Goal: Task Accomplishment & Management: Complete application form

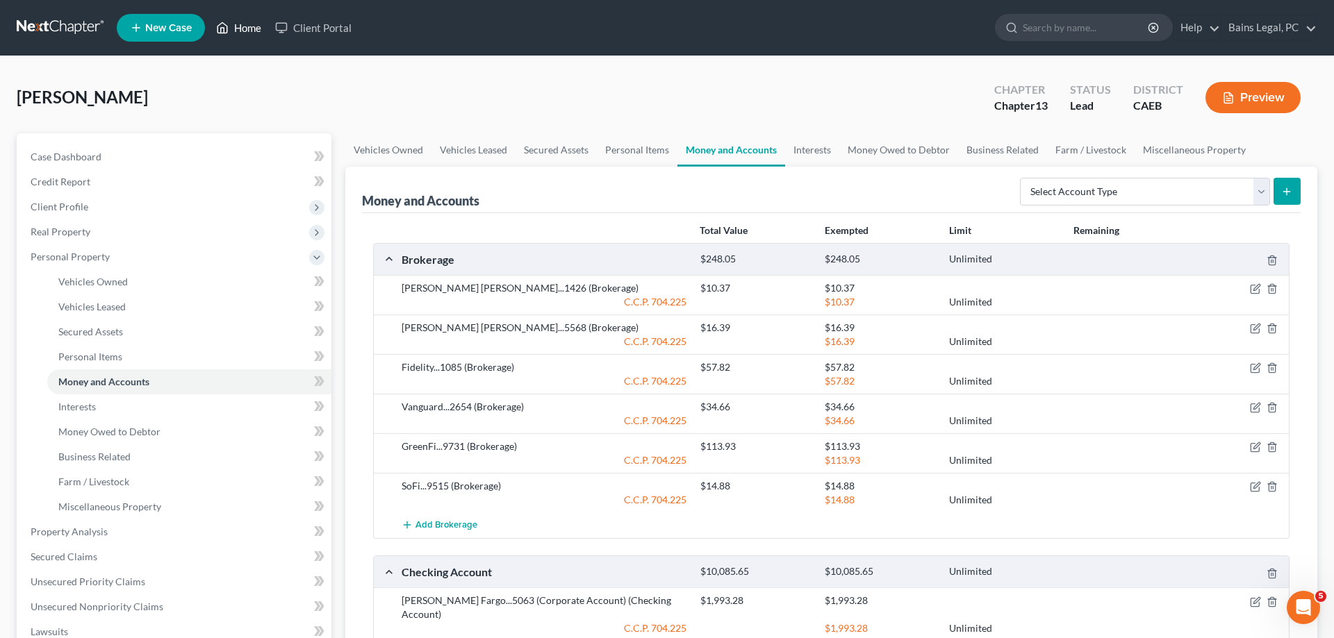
click at [251, 19] on link "Home" at bounding box center [238, 27] width 59 height 25
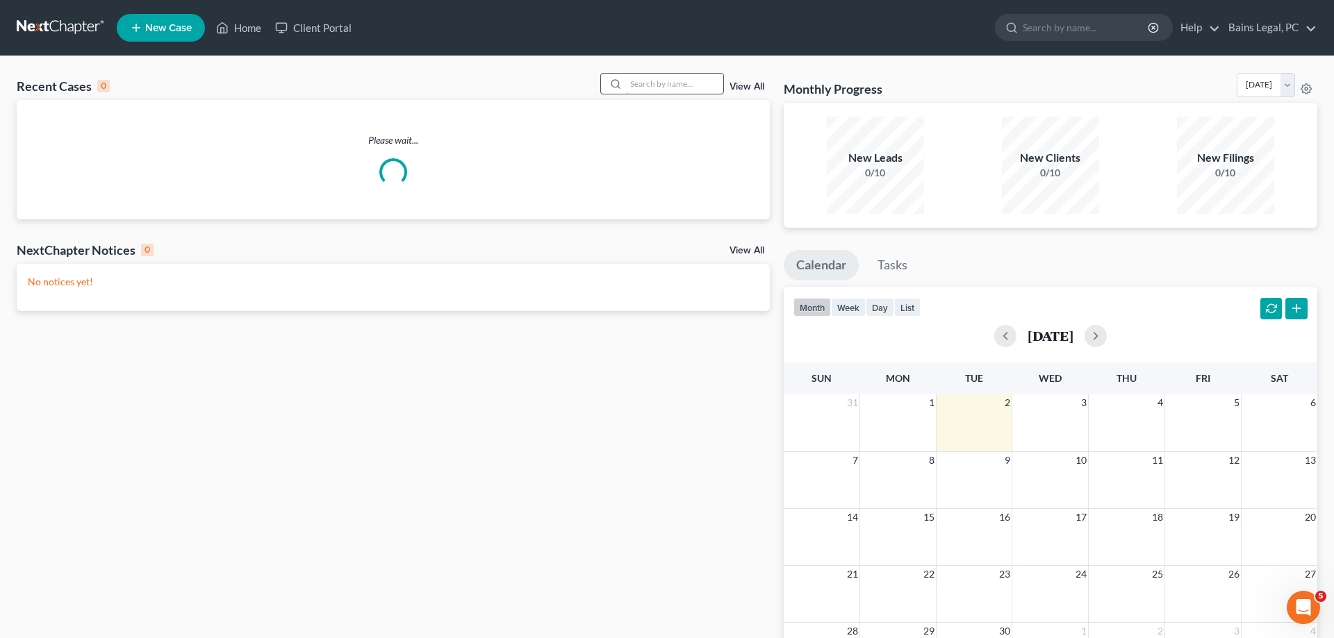
click at [635, 87] on input "search" at bounding box center [674, 84] width 97 height 20
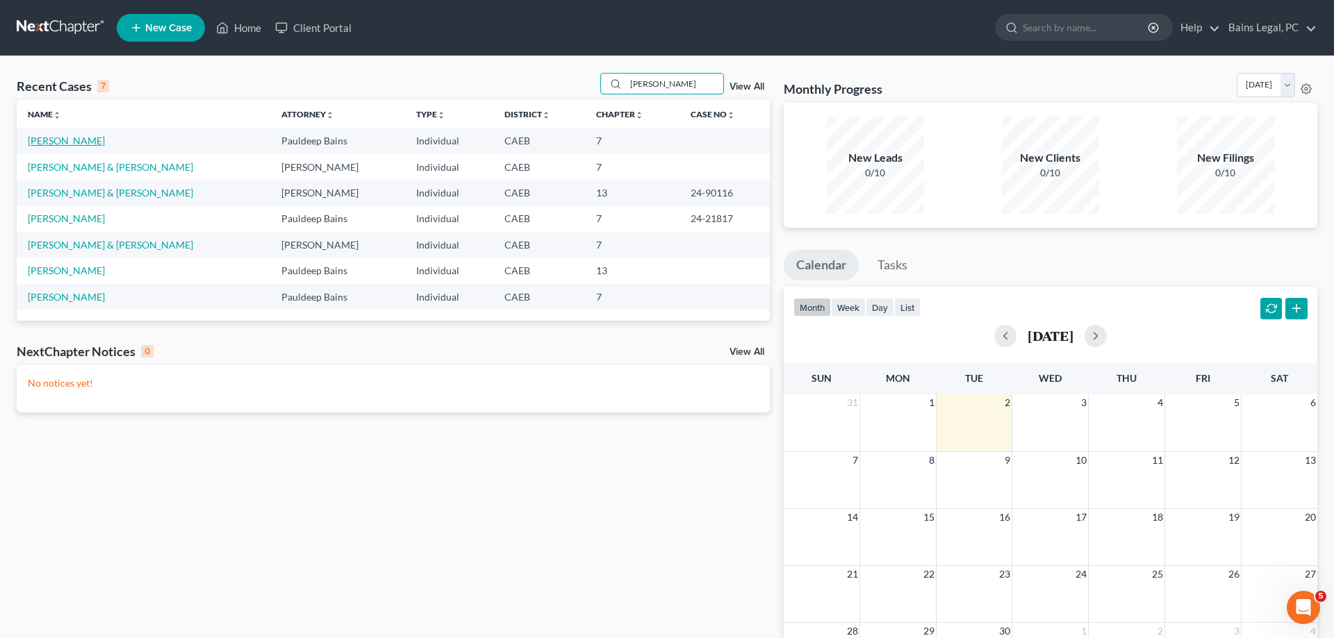
type input "[PERSON_NAME]"
click at [89, 138] on link "[PERSON_NAME]" at bounding box center [66, 141] width 77 height 12
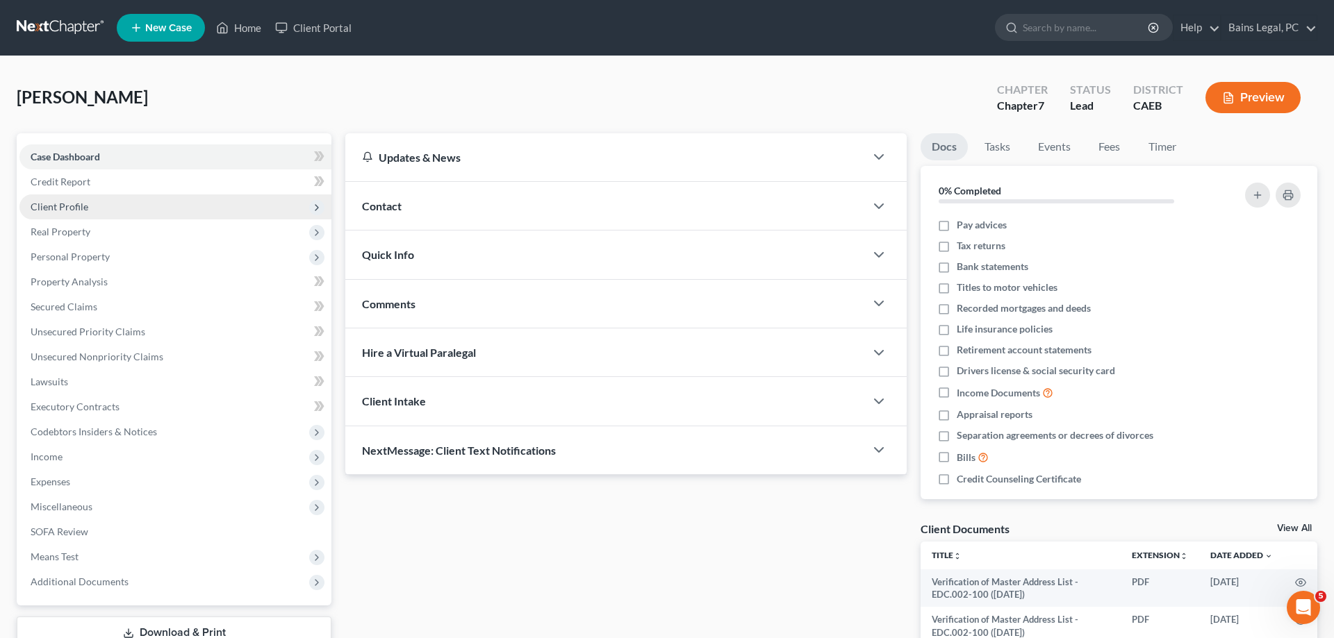
click at [69, 205] on span "Client Profile" at bounding box center [60, 207] width 58 height 12
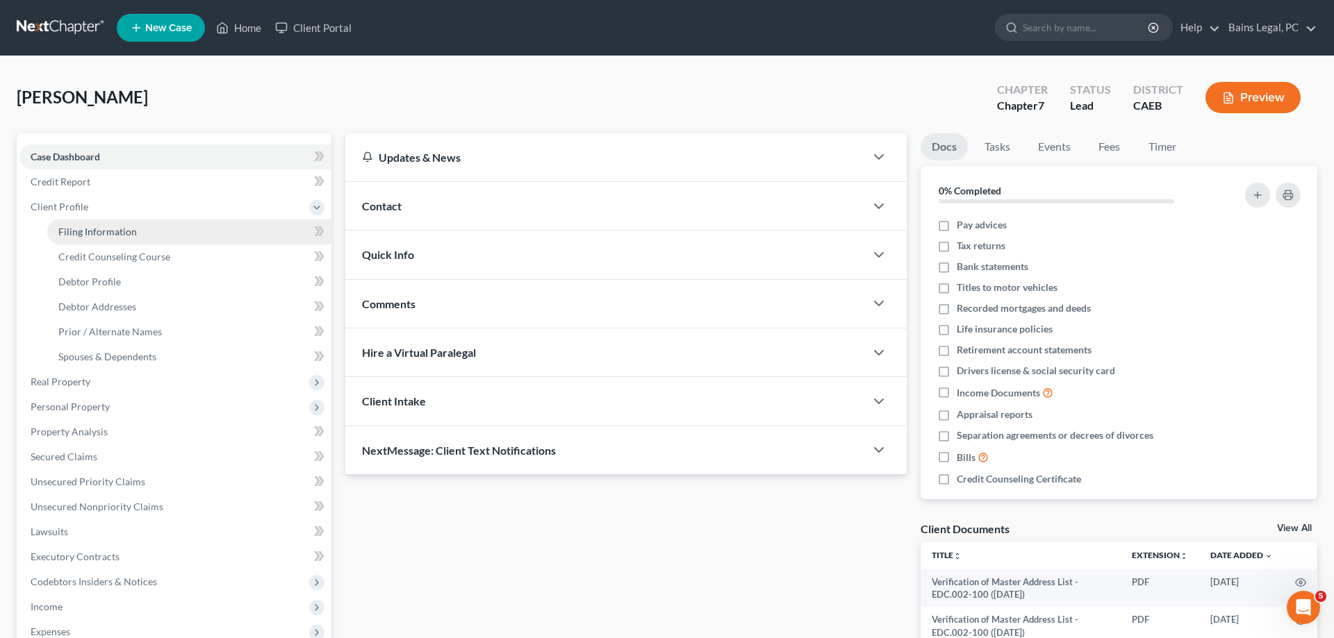
drag, startPoint x: 106, startPoint y: 226, endPoint x: 246, endPoint y: 264, distance: 145.2
click at [106, 226] on span "Filing Information" at bounding box center [97, 232] width 78 height 12
select select "1"
select select "0"
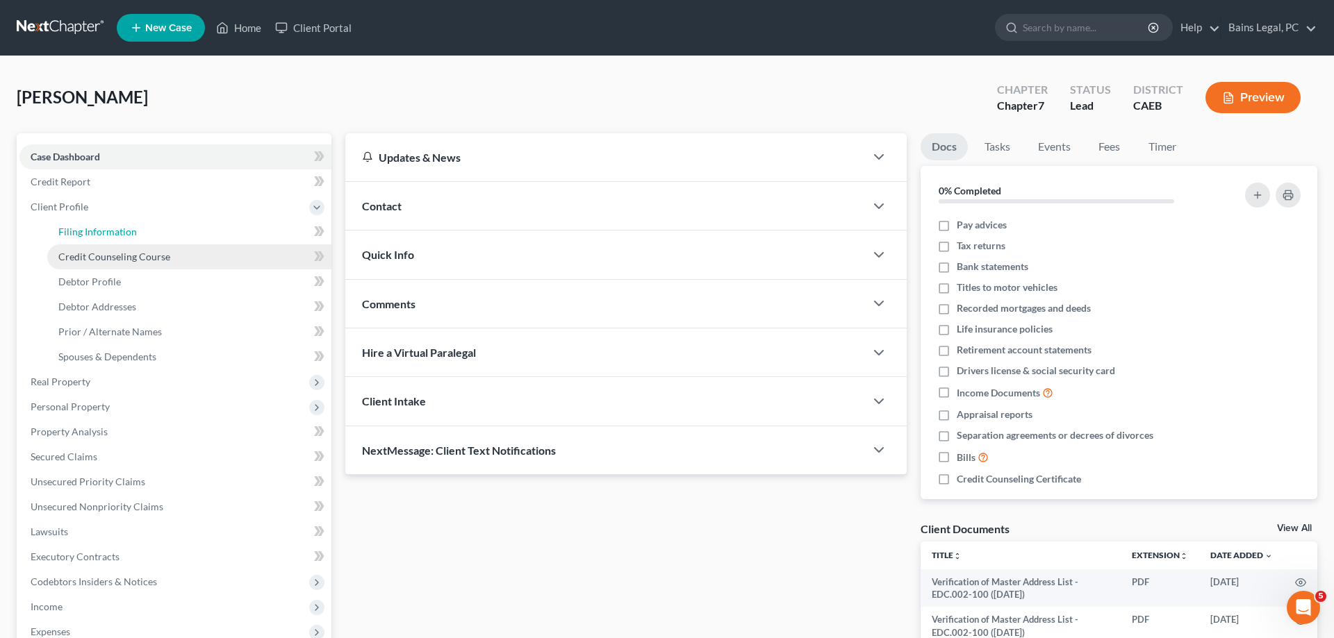
select select "4"
select select "1"
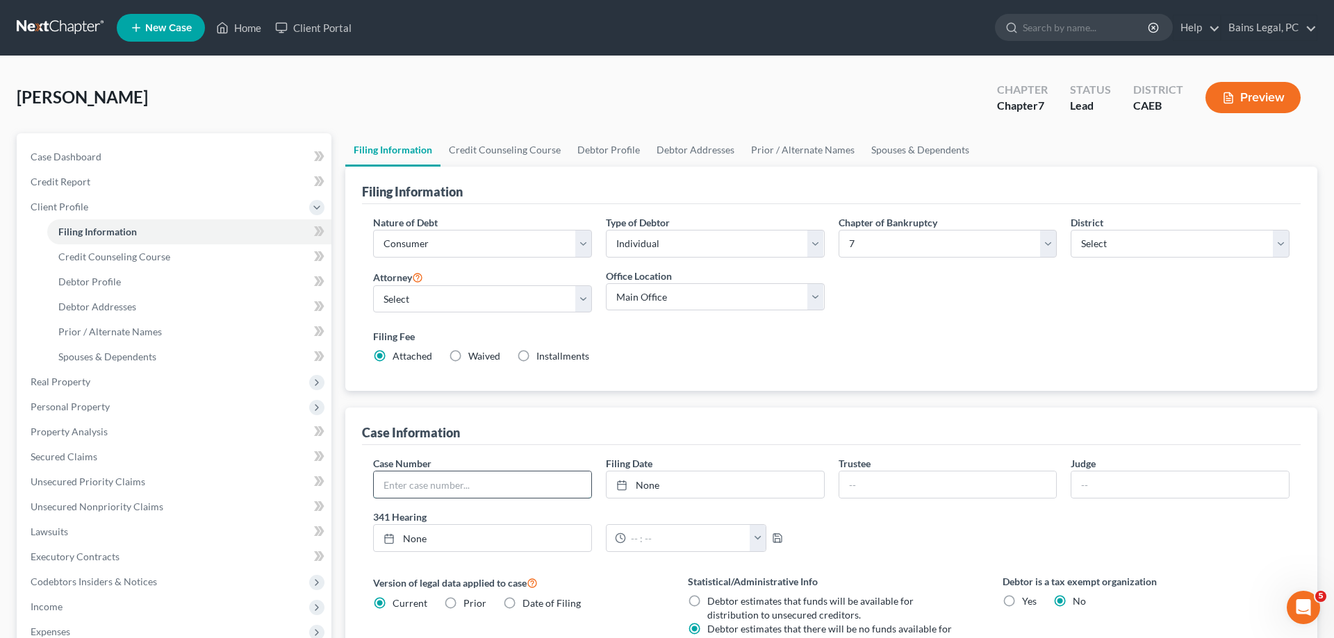
click at [462, 488] on input "text" at bounding box center [482, 485] width 217 height 26
type input "25-24403"
type input "[DATE]"
click at [754, 484] on link "None" at bounding box center [714, 485] width 217 height 26
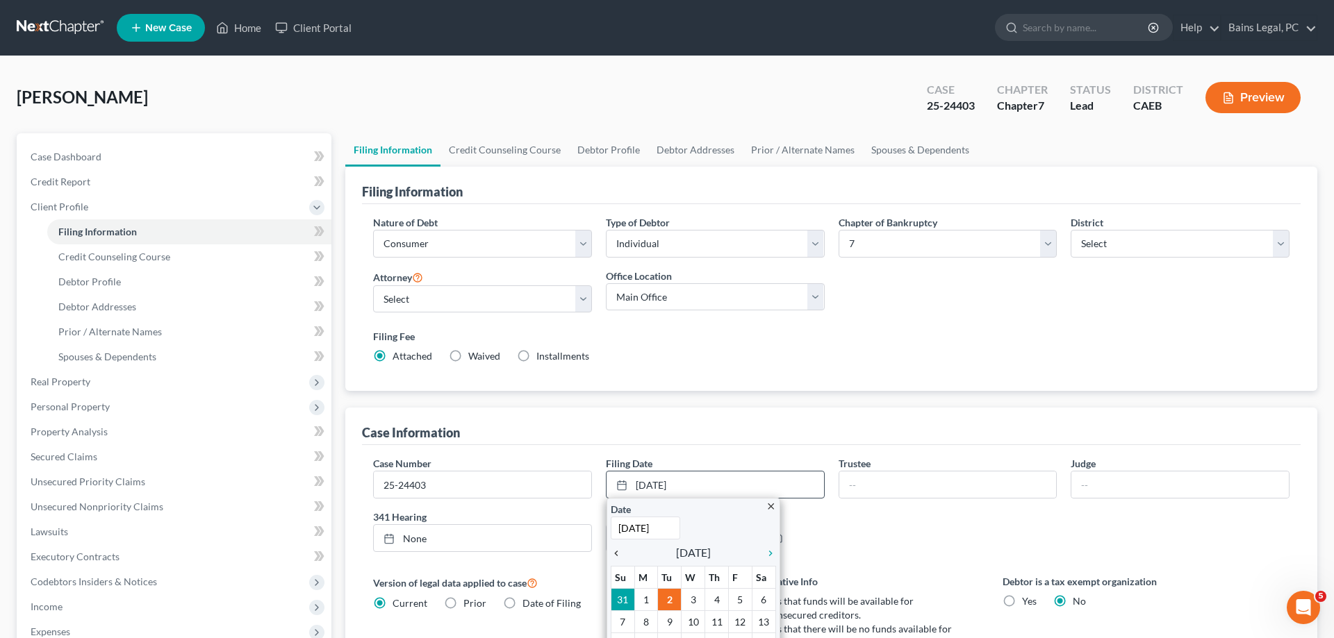
click at [615, 556] on icon "chevron_left" at bounding box center [620, 553] width 18 height 11
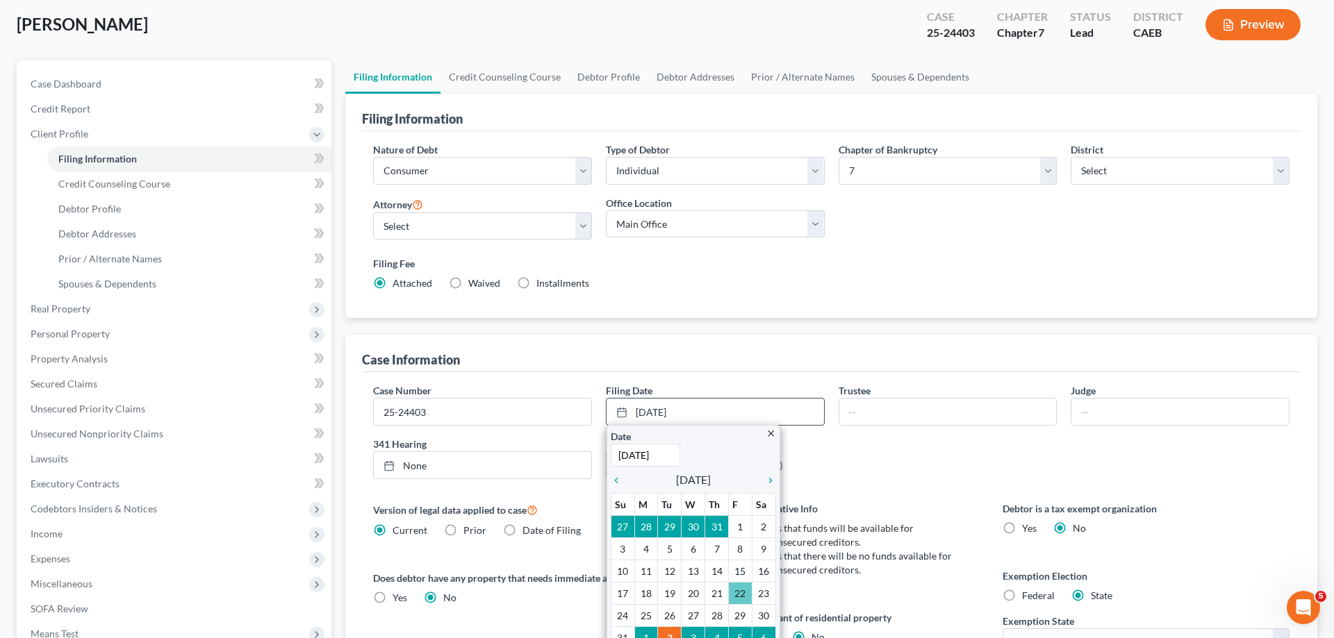
scroll to position [142, 0]
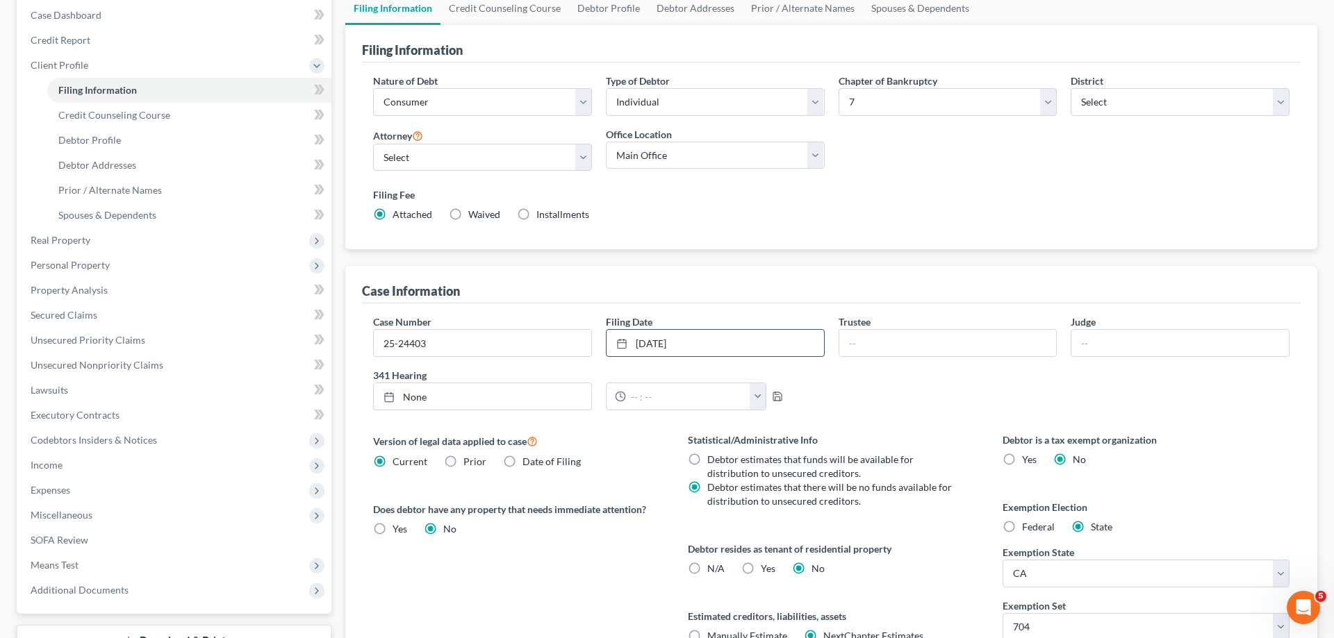
click at [556, 576] on div "Version of legal data applied to case Current Prior Date of Filing Legal data v…" at bounding box center [516, 555] width 315 height 244
click at [140, 366] on span "Unsecured Nonpriority Claims" at bounding box center [97, 365] width 133 height 12
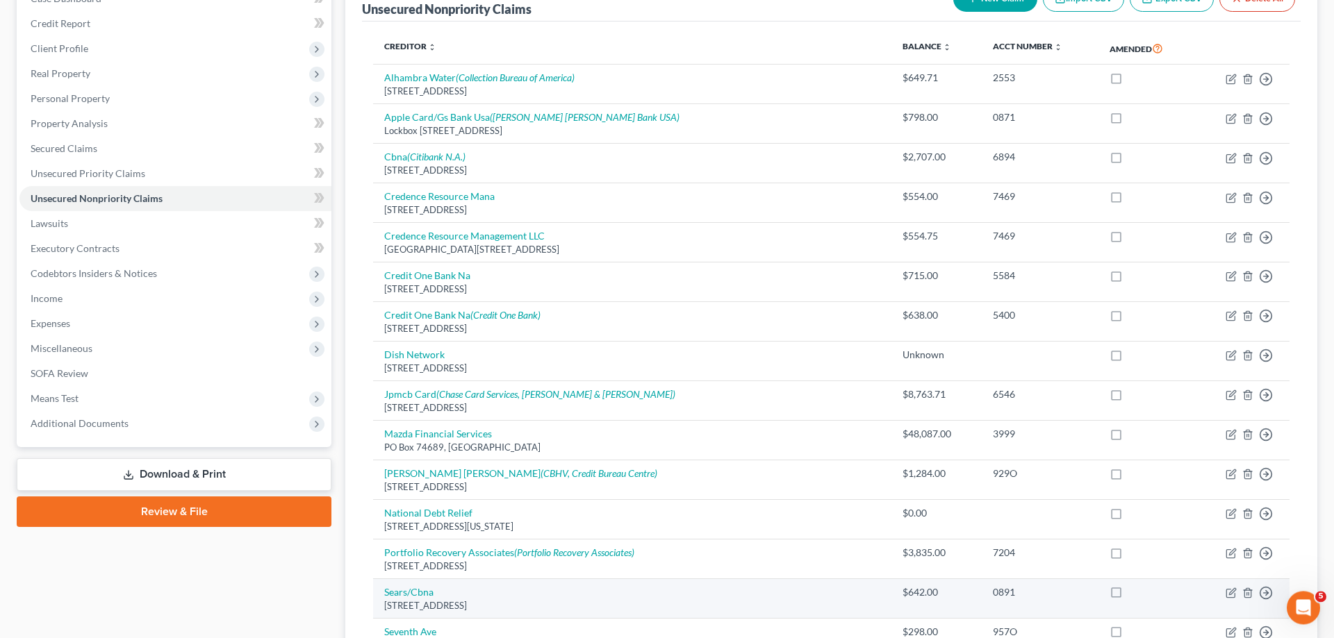
scroll to position [56, 0]
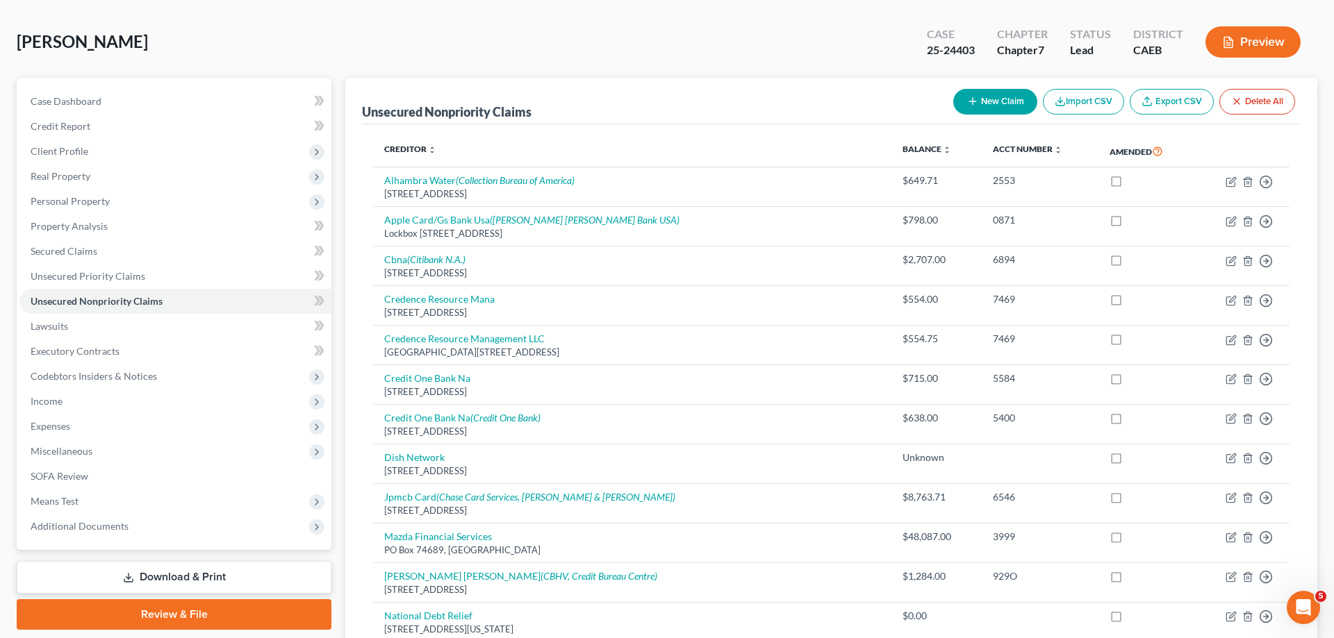
click at [989, 104] on button "New Claim" at bounding box center [995, 102] width 84 height 26
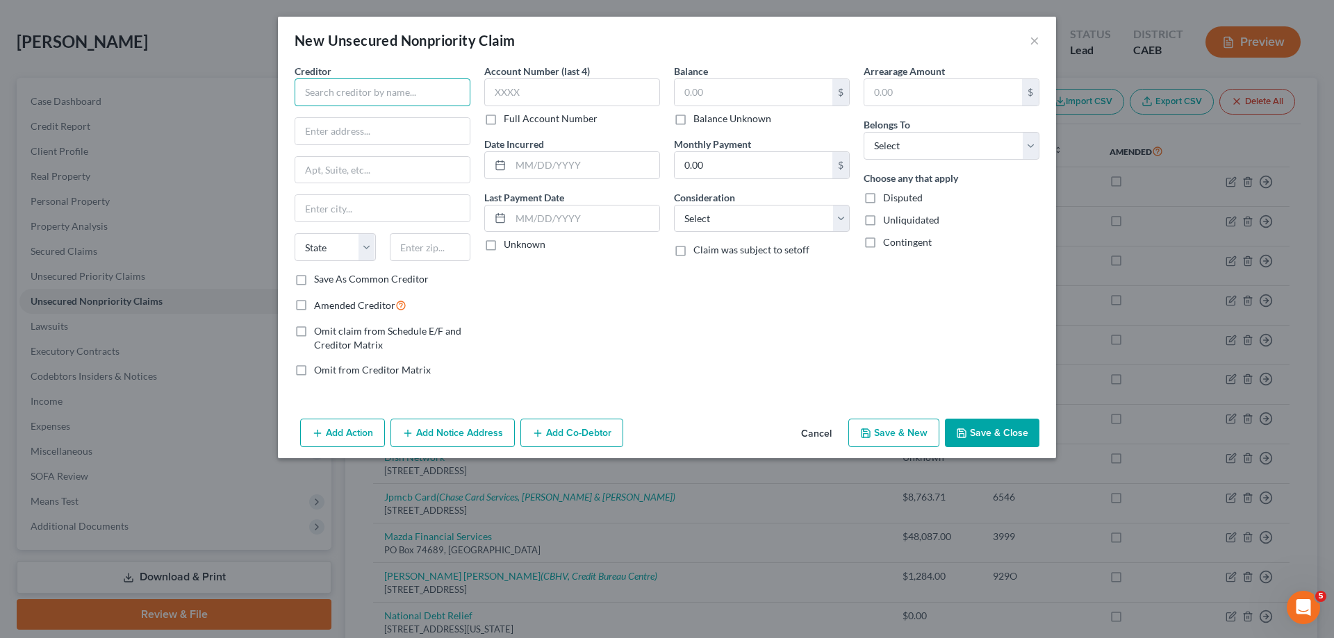
click at [417, 88] on input "text" at bounding box center [383, 92] width 176 height 28
click at [358, 126] on div "[STREET_ADDRESS]" at bounding box center [378, 130] width 144 height 12
type input "Upgrade, Inc"
type input "[STREET_ADDRESS]"
type input "23rd Floor"
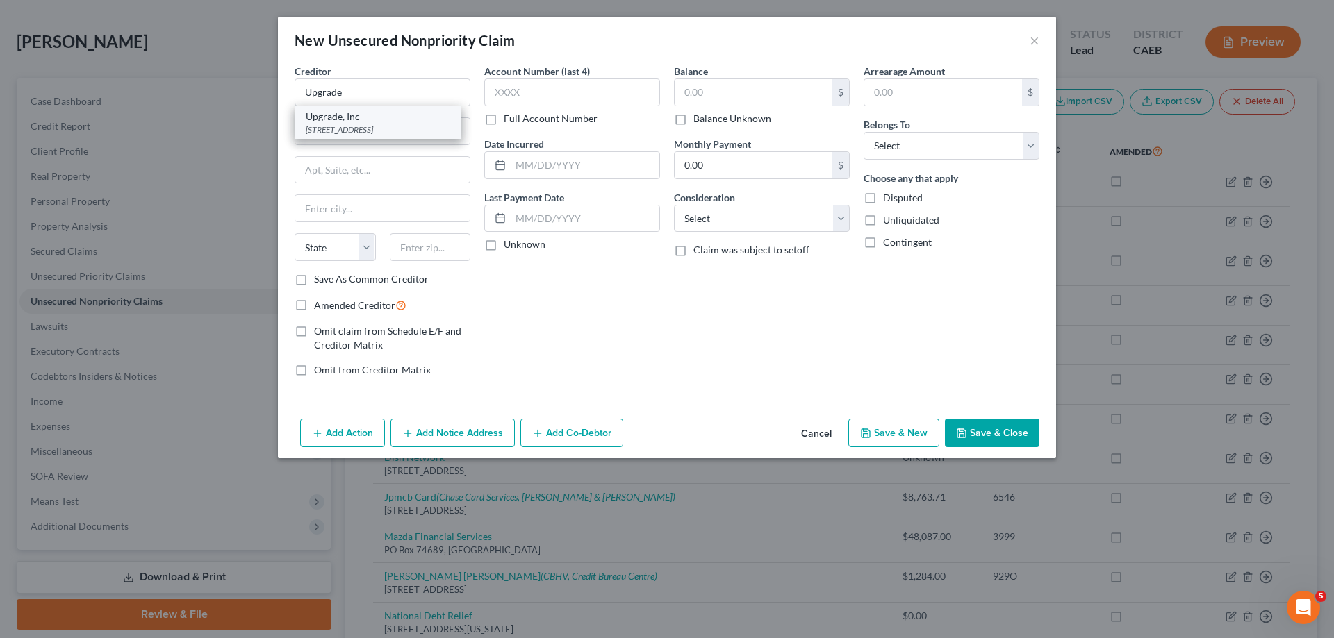
type input "[GEOGRAPHIC_DATA]"
select select "4"
type input "94111"
click at [705, 92] on input "text" at bounding box center [753, 92] width 158 height 26
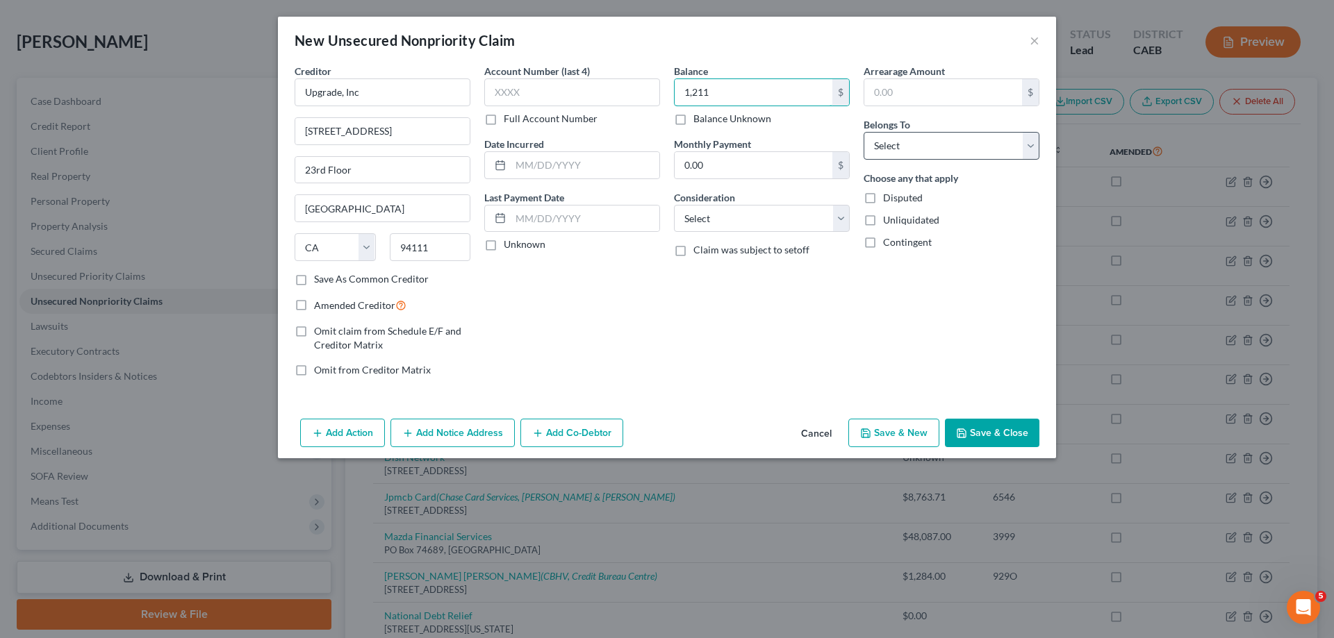
type input "1,211"
click at [863, 132] on select "Select Debtor 1 Only Debtor 2 Only Debtor 1 And Debtor 2 Only At Least One Of T…" at bounding box center [951, 146] width 176 height 28
select select "0"
click option "Debtor 1 Only" at bounding box center [0, 0] width 0 height 0
click at [442, 436] on button "Add Notice Address" at bounding box center [452, 433] width 124 height 29
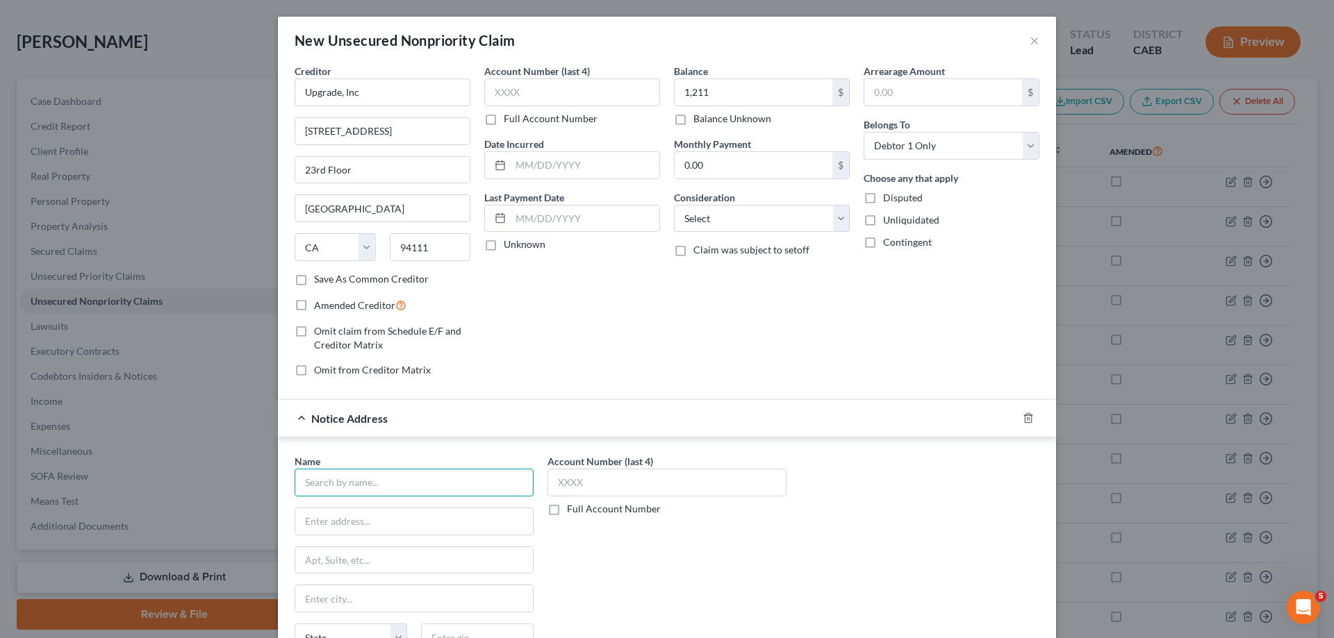
click at [442, 481] on input "text" at bounding box center [414, 483] width 239 height 28
type input "upgrade"
click at [1029, 417] on icon "button" at bounding box center [1027, 418] width 11 height 11
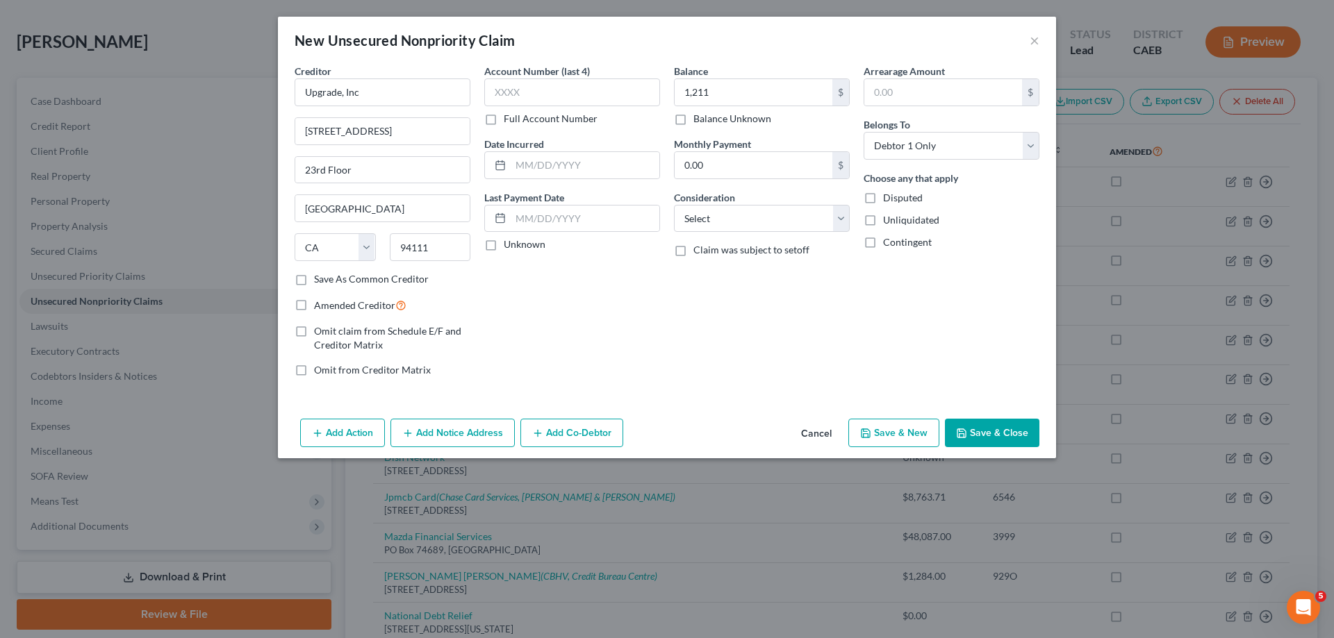
click at [993, 427] on button "Save & Close" at bounding box center [992, 433] width 94 height 29
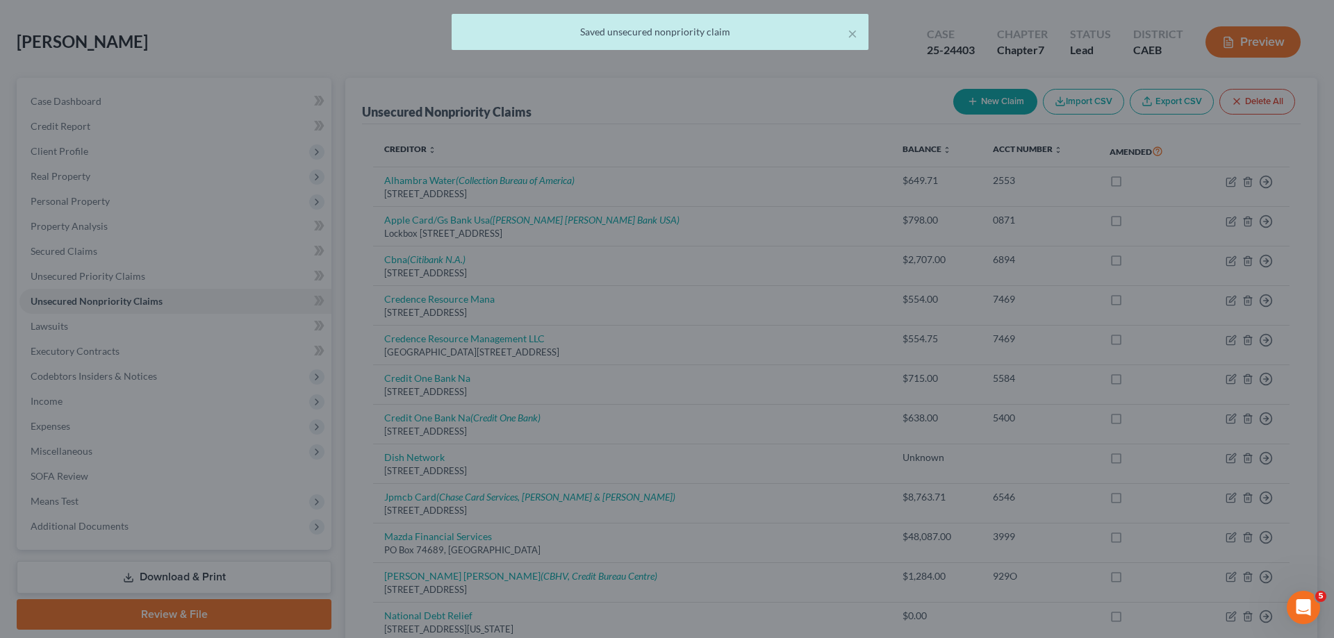
type input "1,211.00"
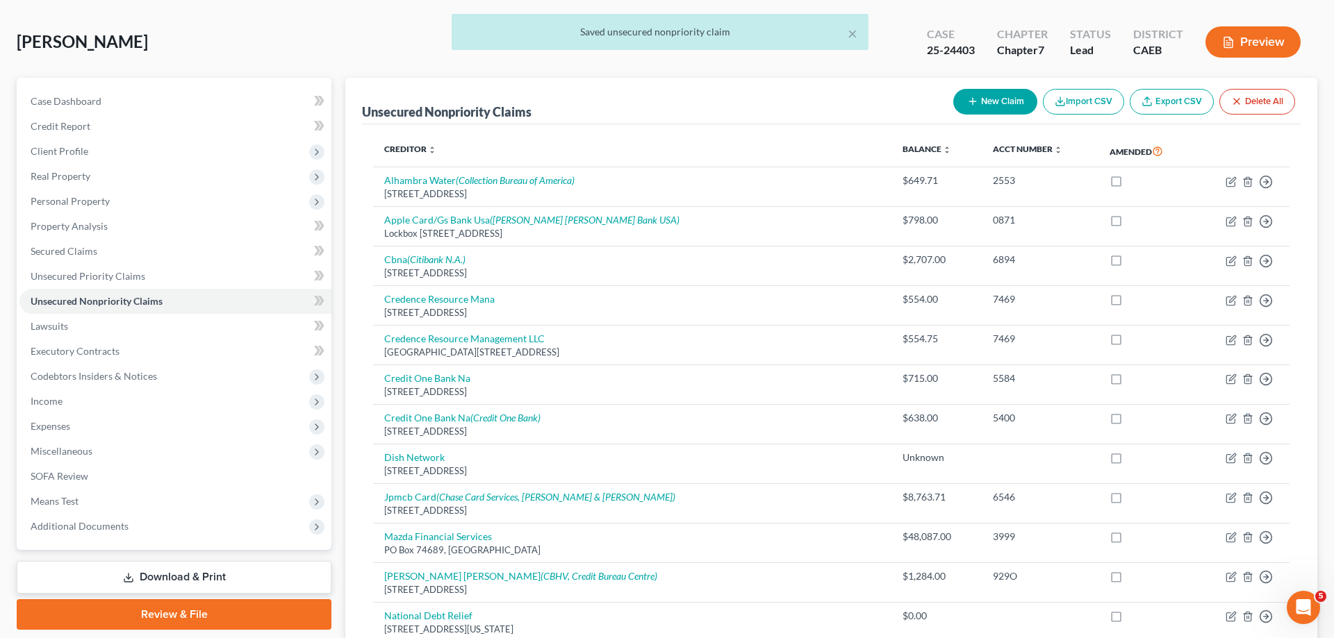
click at [138, 574] on link "Download & Print" at bounding box center [174, 577] width 315 height 33
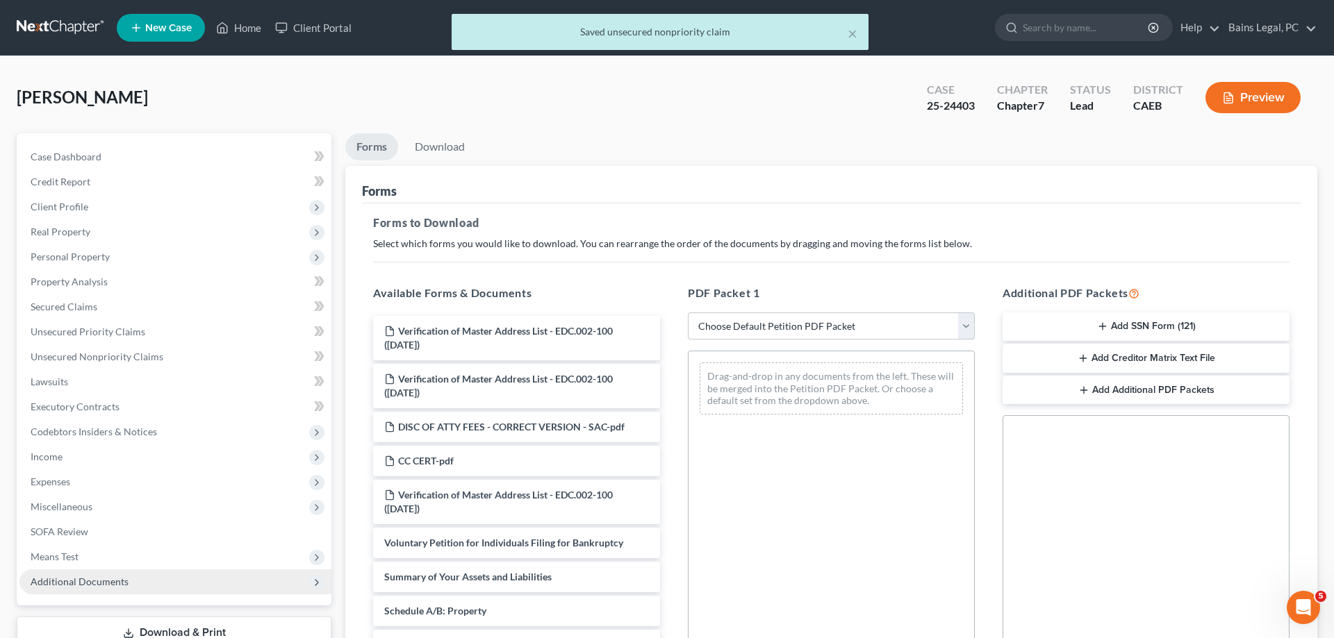
click at [151, 584] on span "Additional Documents" at bounding box center [175, 582] width 312 height 25
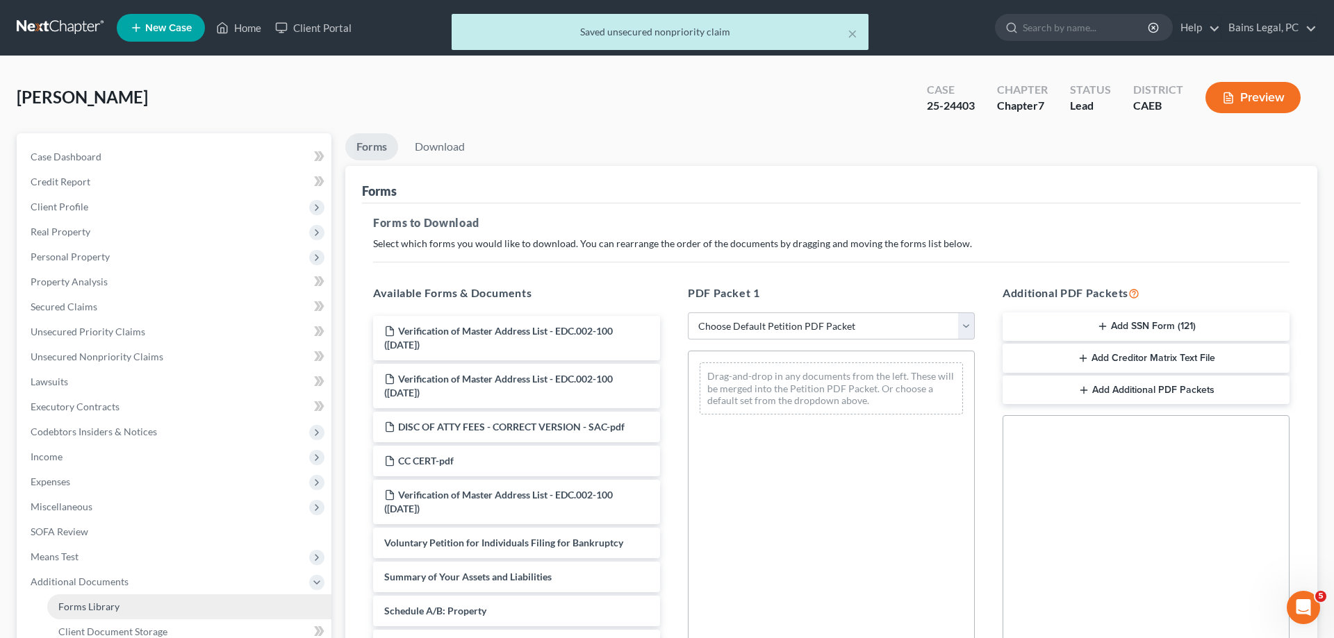
click at [128, 615] on link "Forms Library" at bounding box center [189, 607] width 284 height 25
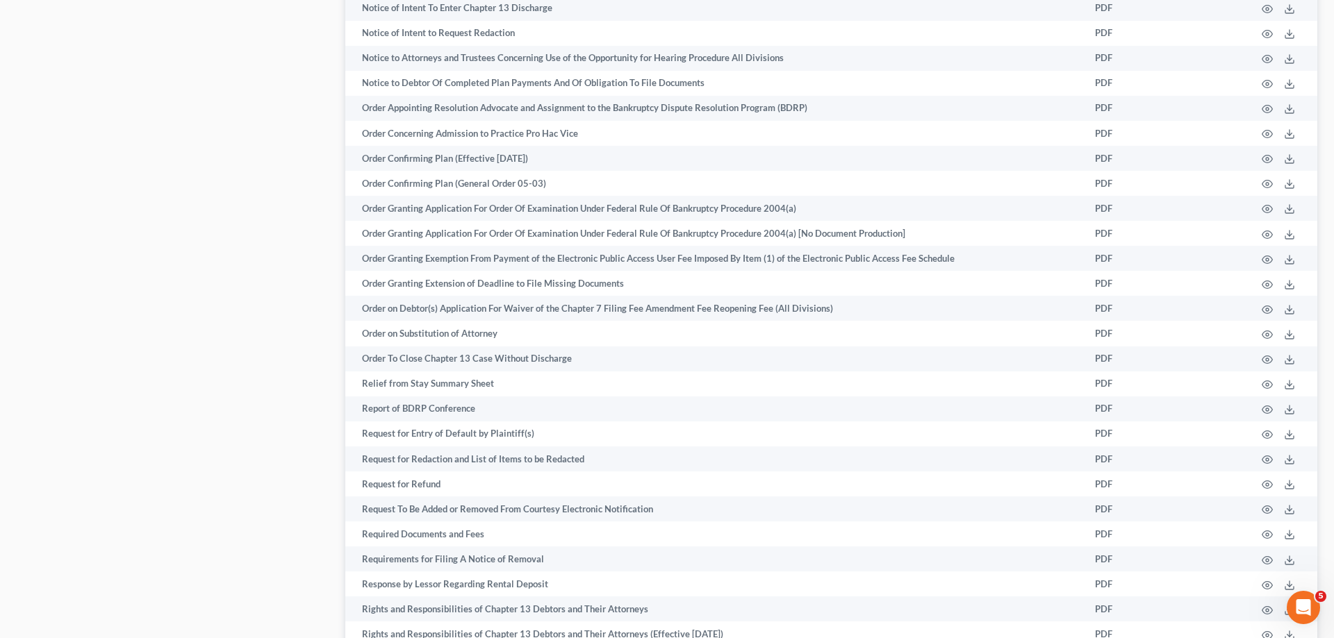
scroll to position [2017, 0]
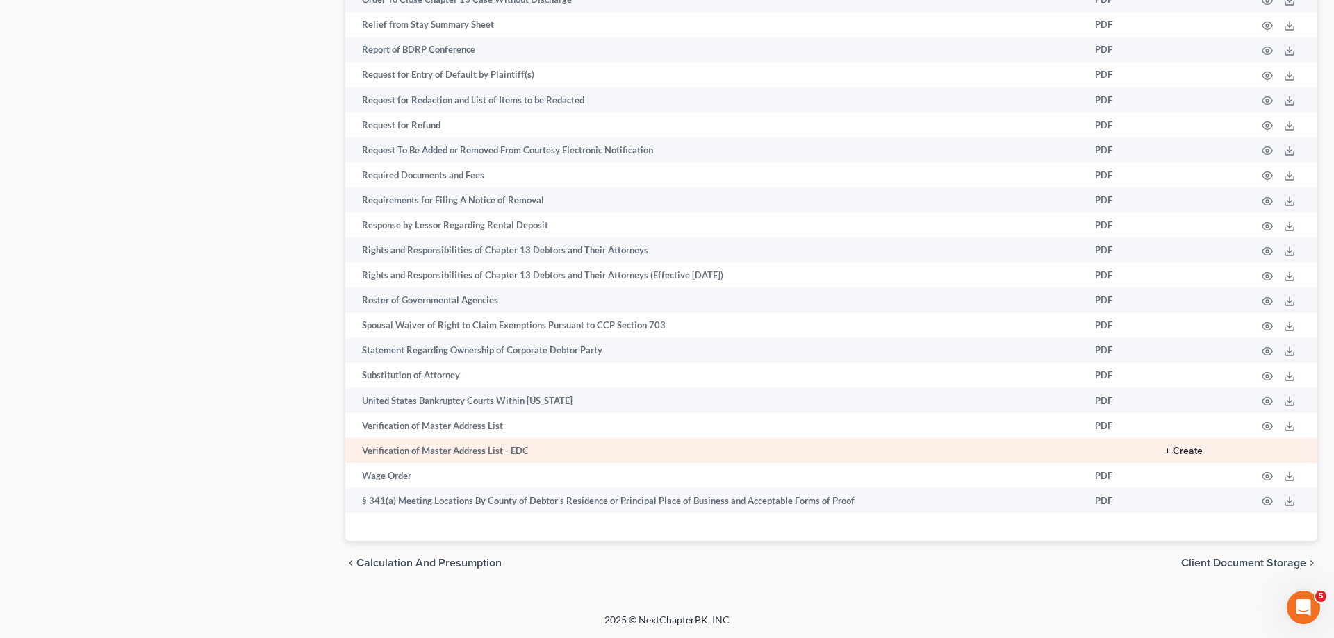
click at [1180, 449] on button "+ Create" at bounding box center [1184, 452] width 38 height 10
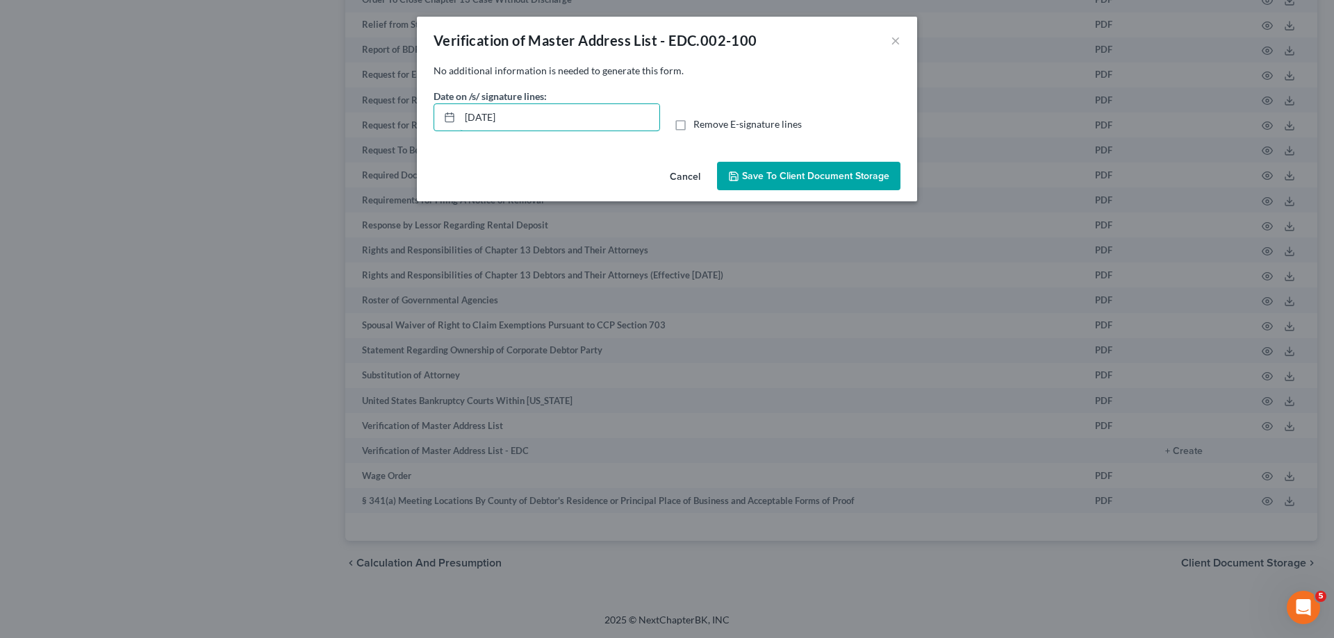
drag, startPoint x: 577, startPoint y: 117, endPoint x: 395, endPoint y: 105, distance: 181.7
click at [460, 118] on input "[DATE]" at bounding box center [559, 117] width 199 height 26
click at [750, 124] on span "Remove E-signature lines" at bounding box center [747, 124] width 108 height 12
click at [708, 124] on input "Remove E-signature lines" at bounding box center [703, 121] width 9 height 9
checkbox input "true"
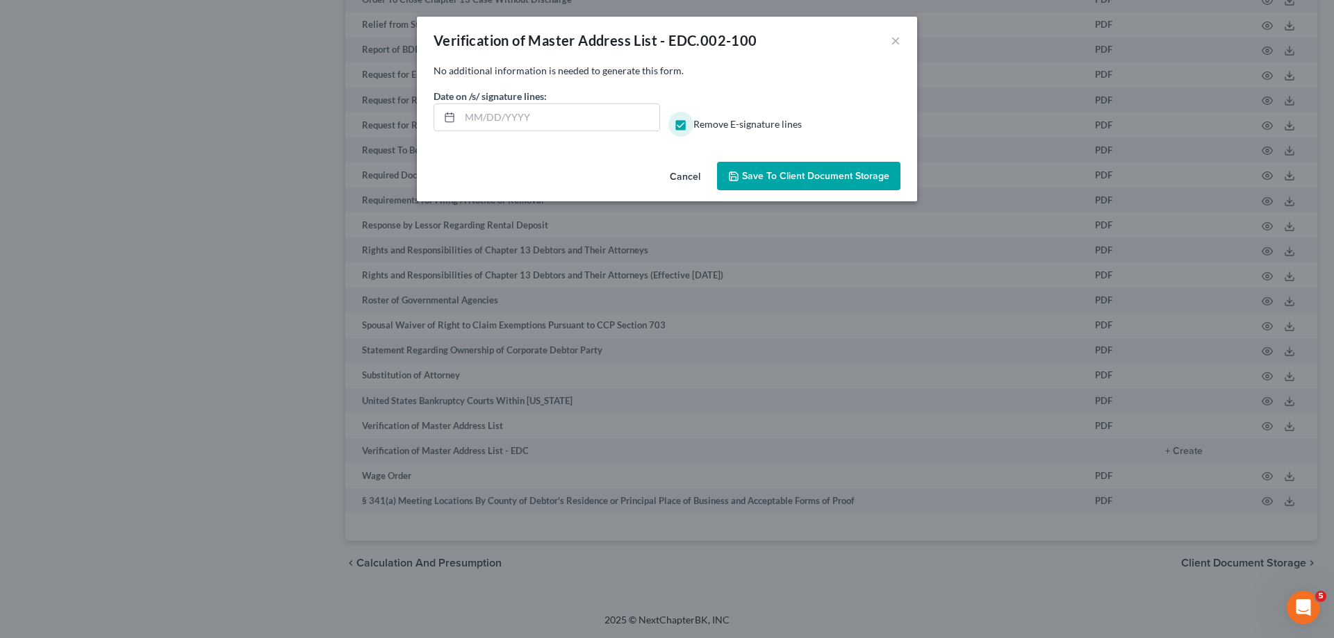
drag, startPoint x: 778, startPoint y: 178, endPoint x: 788, endPoint y: 177, distance: 10.4
click at [779, 178] on span "Save to Client Document Storage" at bounding box center [815, 176] width 147 height 12
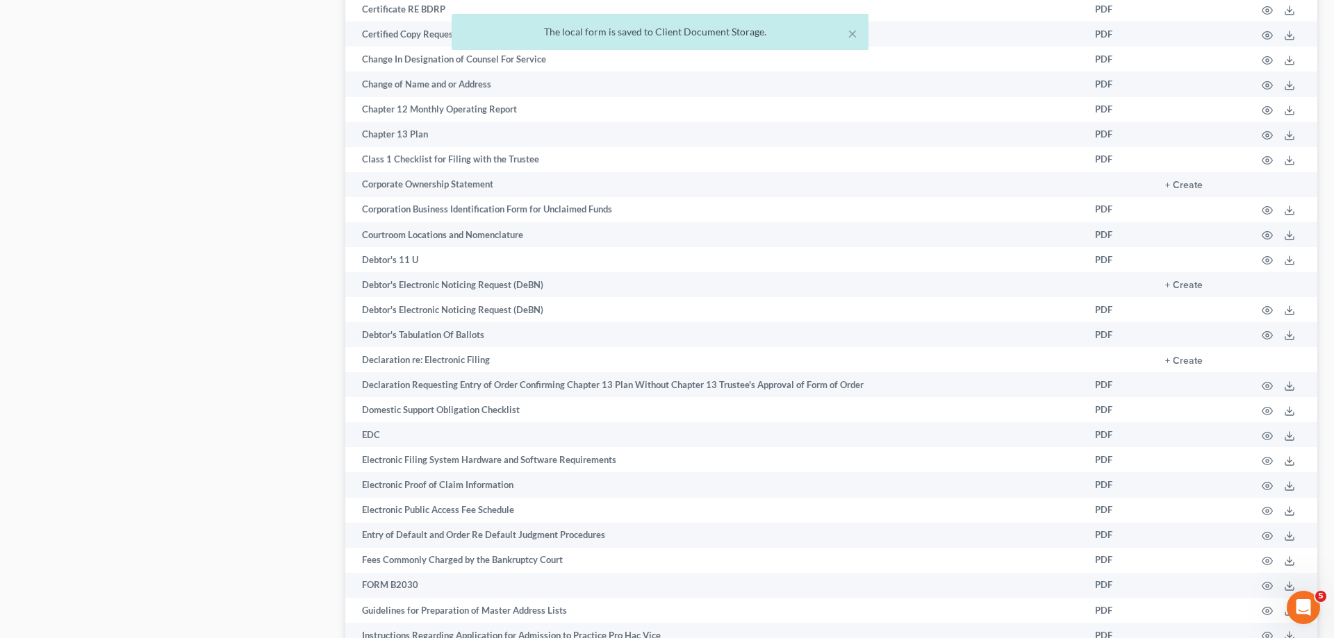
scroll to position [529, 0]
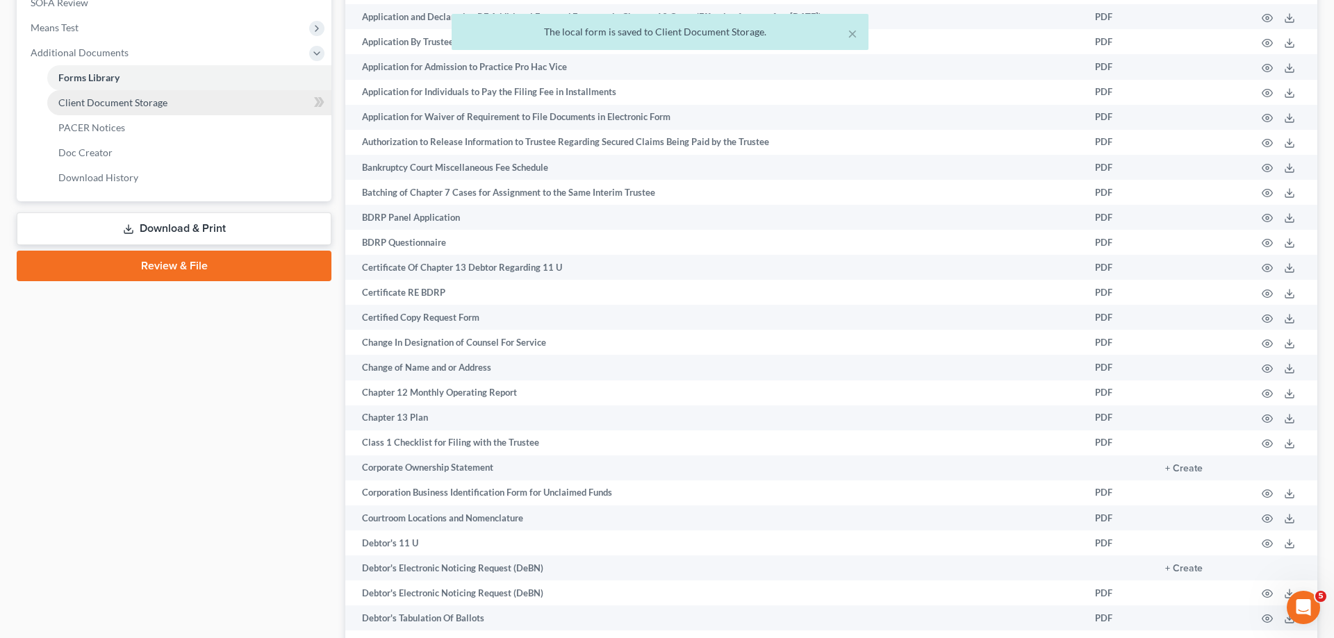
click at [129, 97] on span "Client Document Storage" at bounding box center [112, 103] width 109 height 12
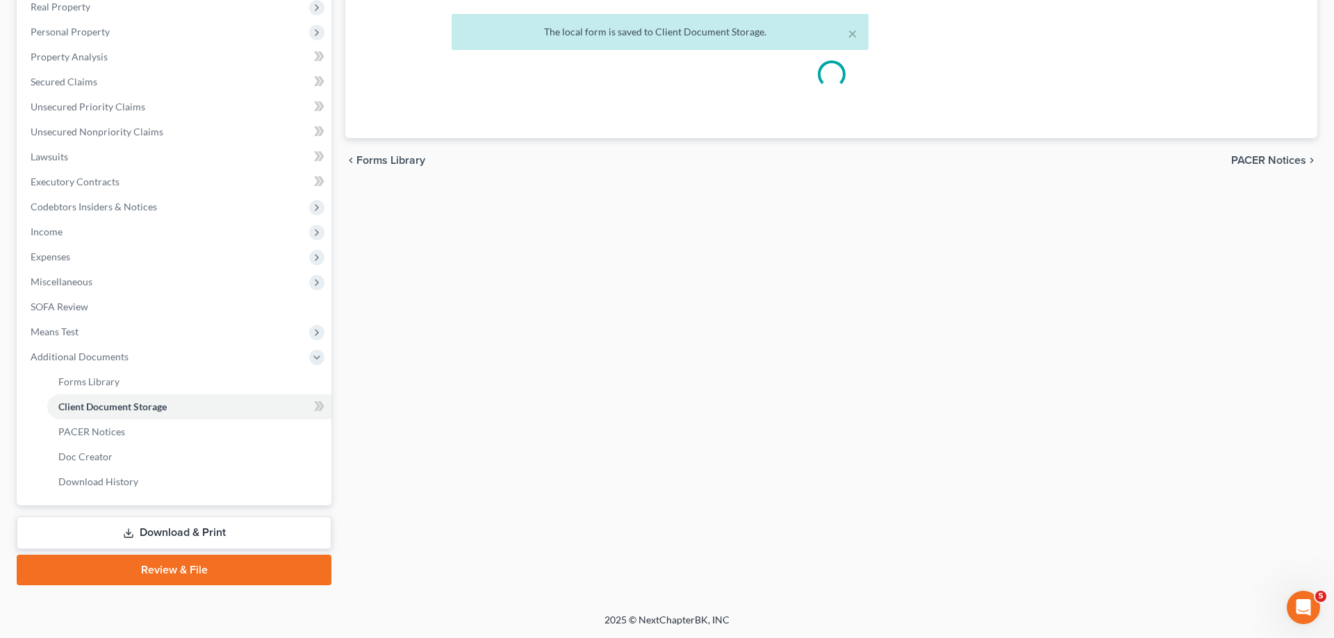
scroll to position [224, 0]
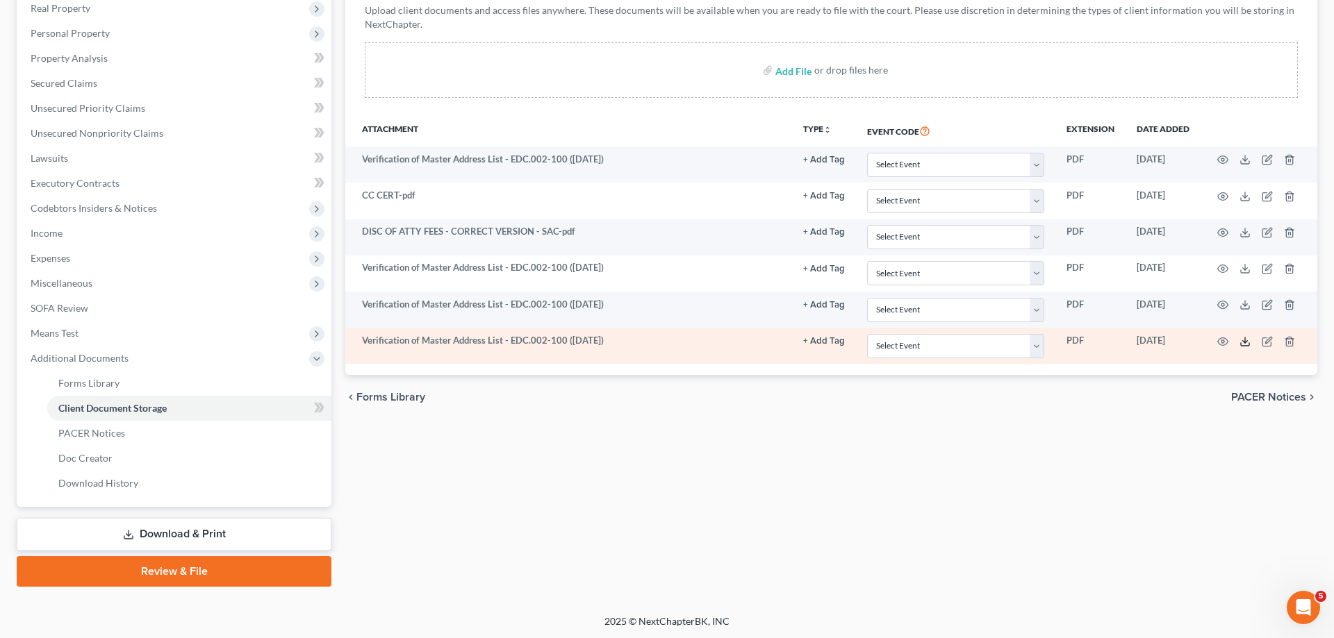
click at [1244, 342] on icon at bounding box center [1244, 341] width 11 height 11
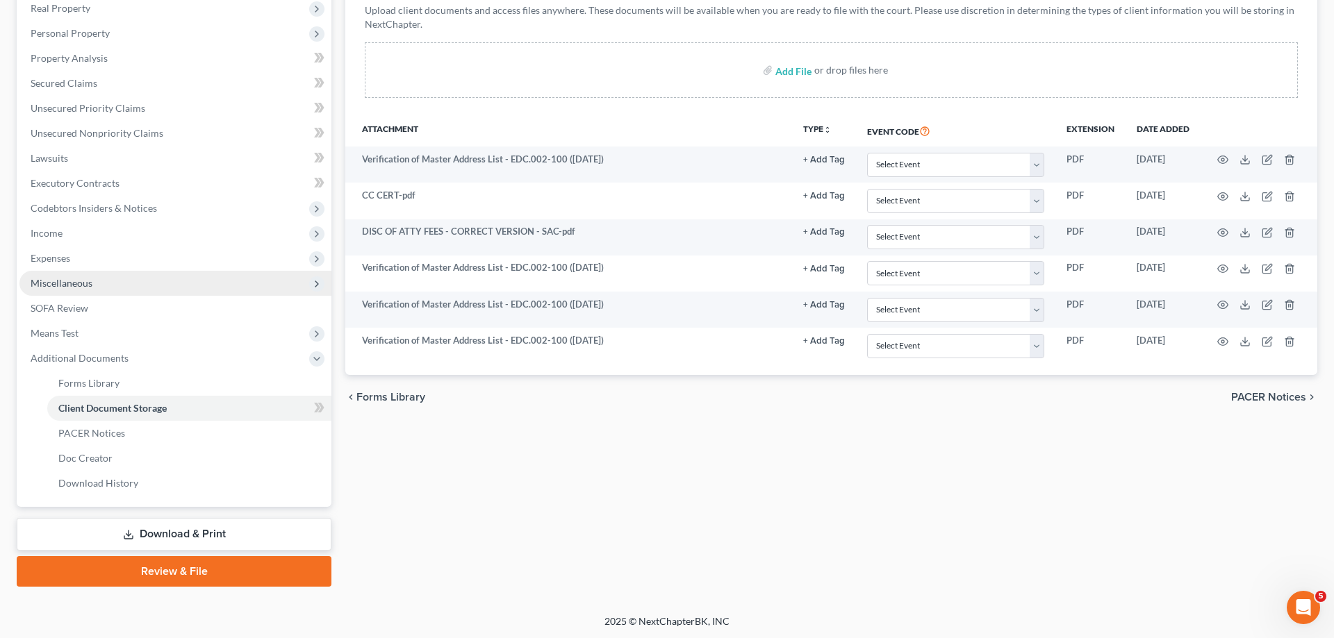
click at [83, 287] on span "Miscellaneous" at bounding box center [62, 283] width 62 height 12
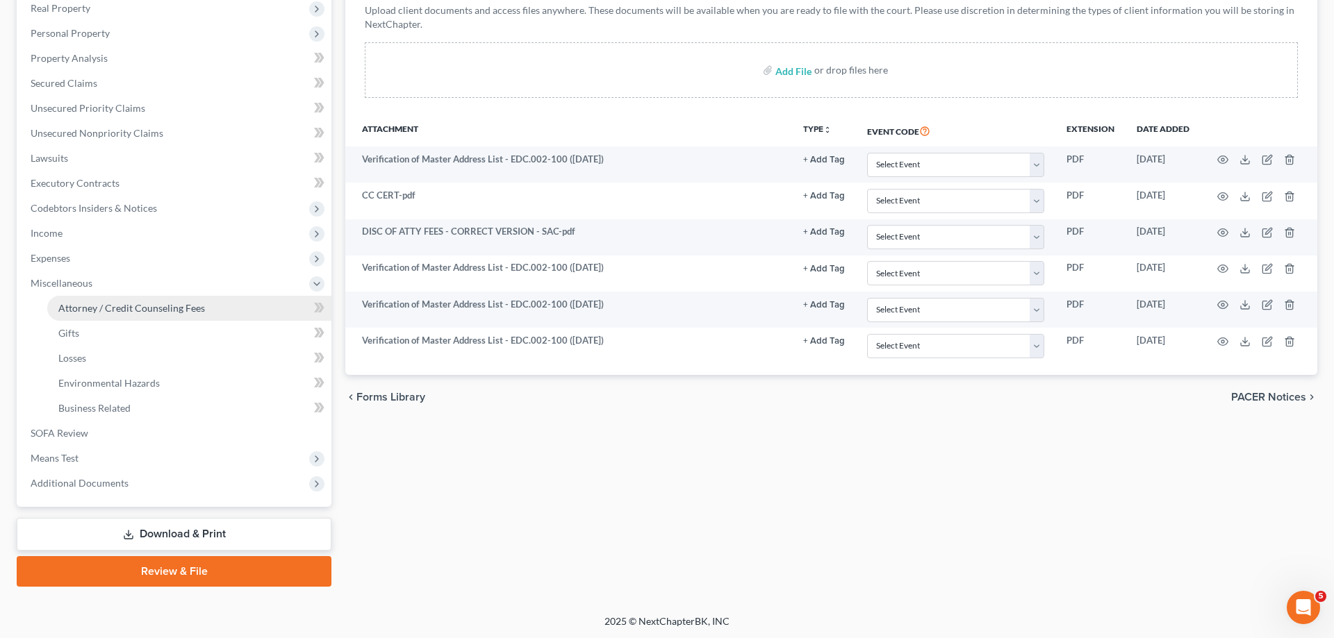
click at [86, 305] on span "Attorney / Credit Counseling Fees" at bounding box center [131, 308] width 147 height 12
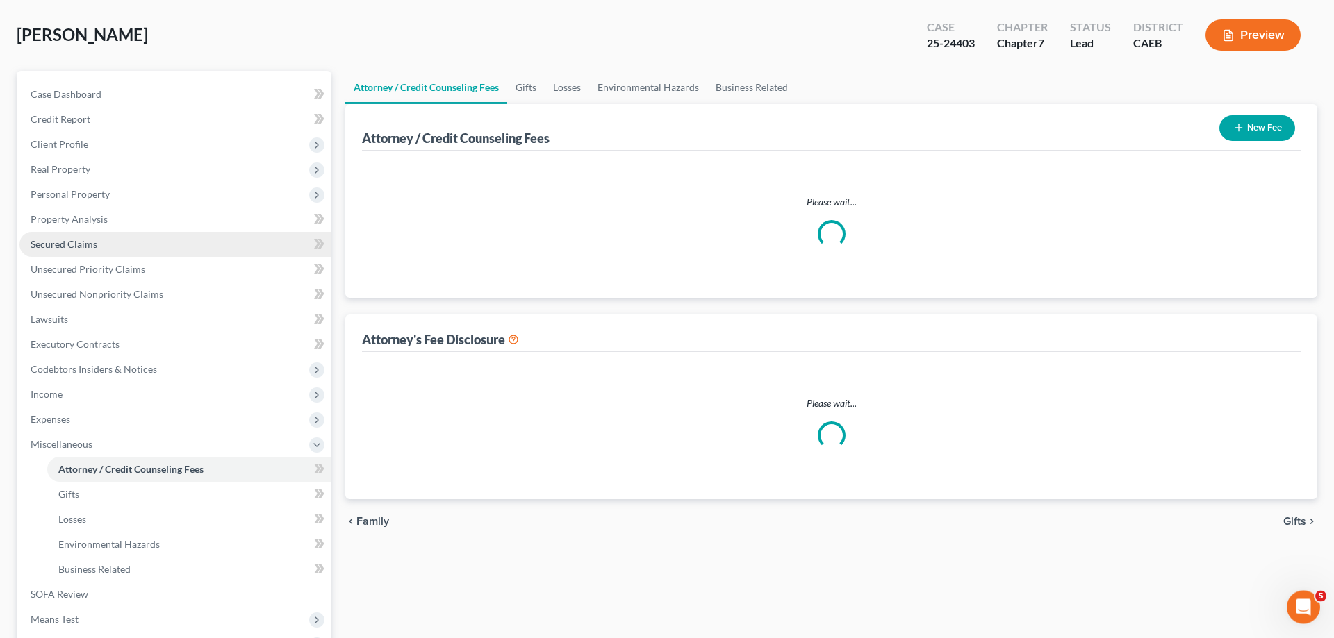
select select "36"
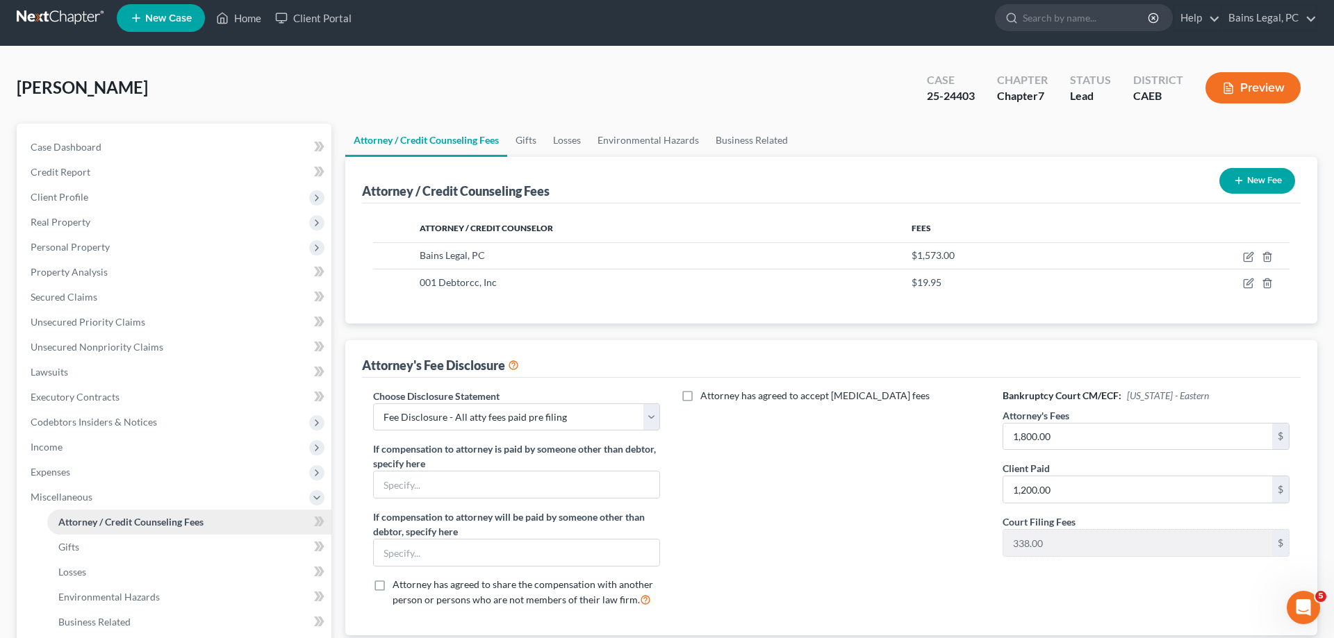
scroll to position [224, 0]
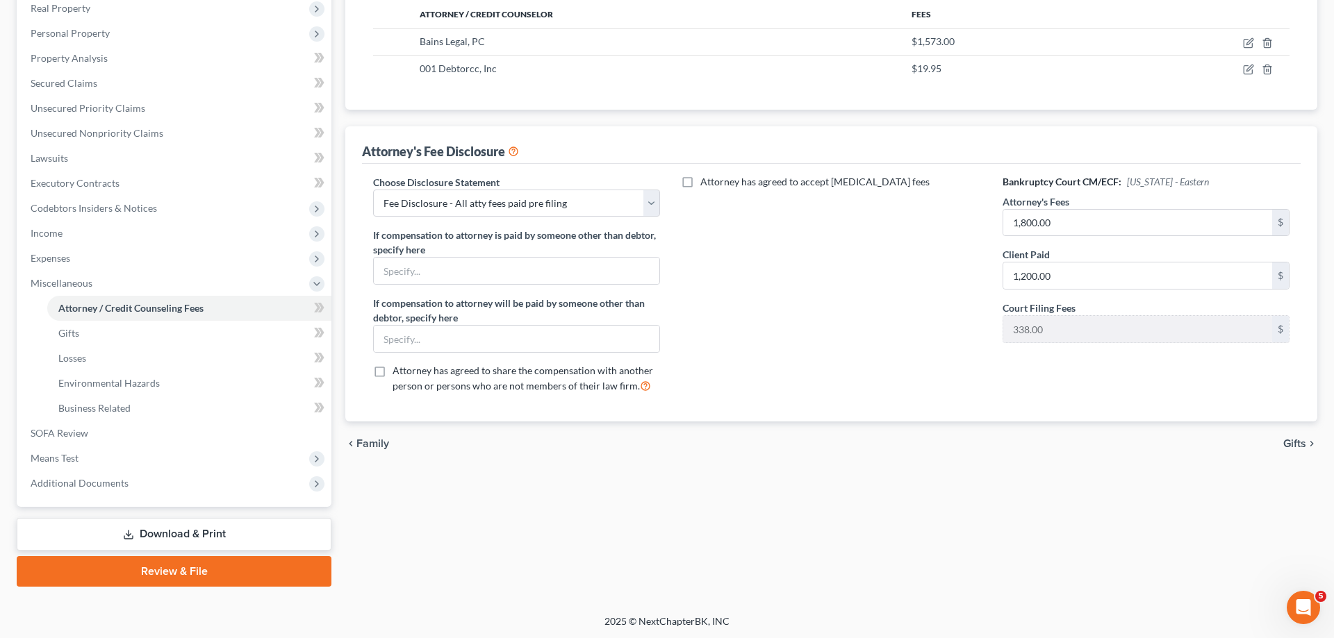
click at [161, 540] on link "Download & Print" at bounding box center [174, 534] width 315 height 33
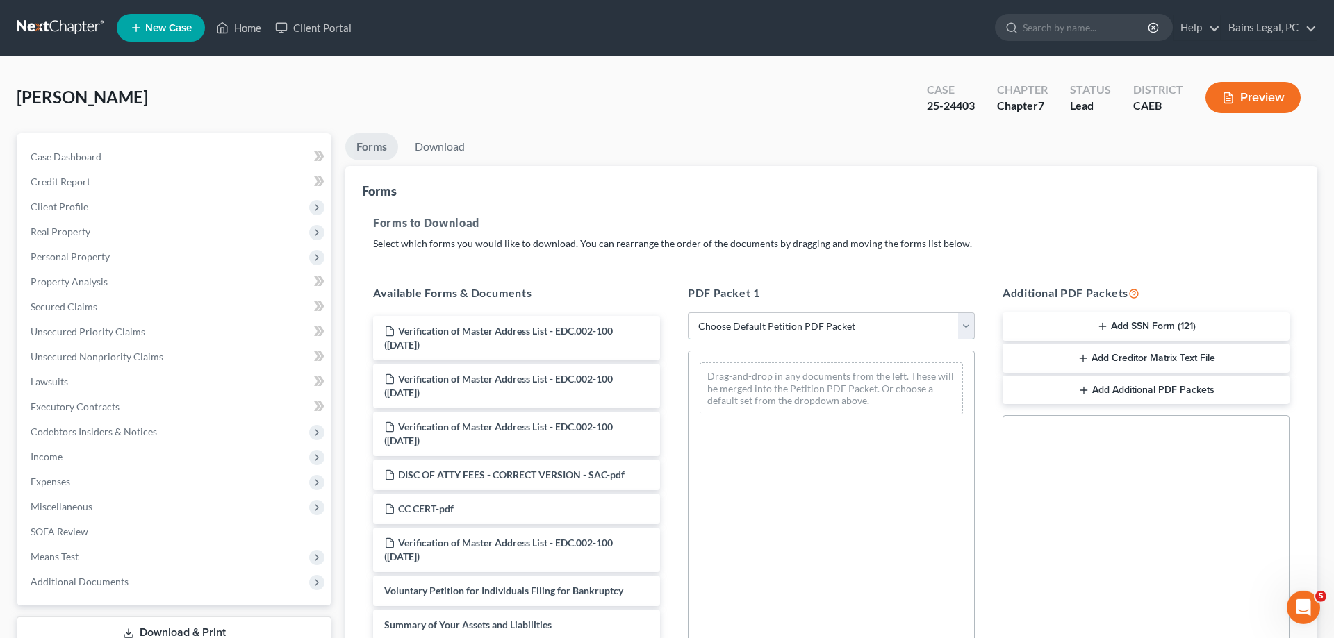
click at [688, 313] on select "Choose Default Petition PDF Packet Complete Bankruptcy Petition (all forms and …" at bounding box center [831, 327] width 287 height 28
select select "2"
click option "Amended Forms" at bounding box center [0, 0] width 0 height 0
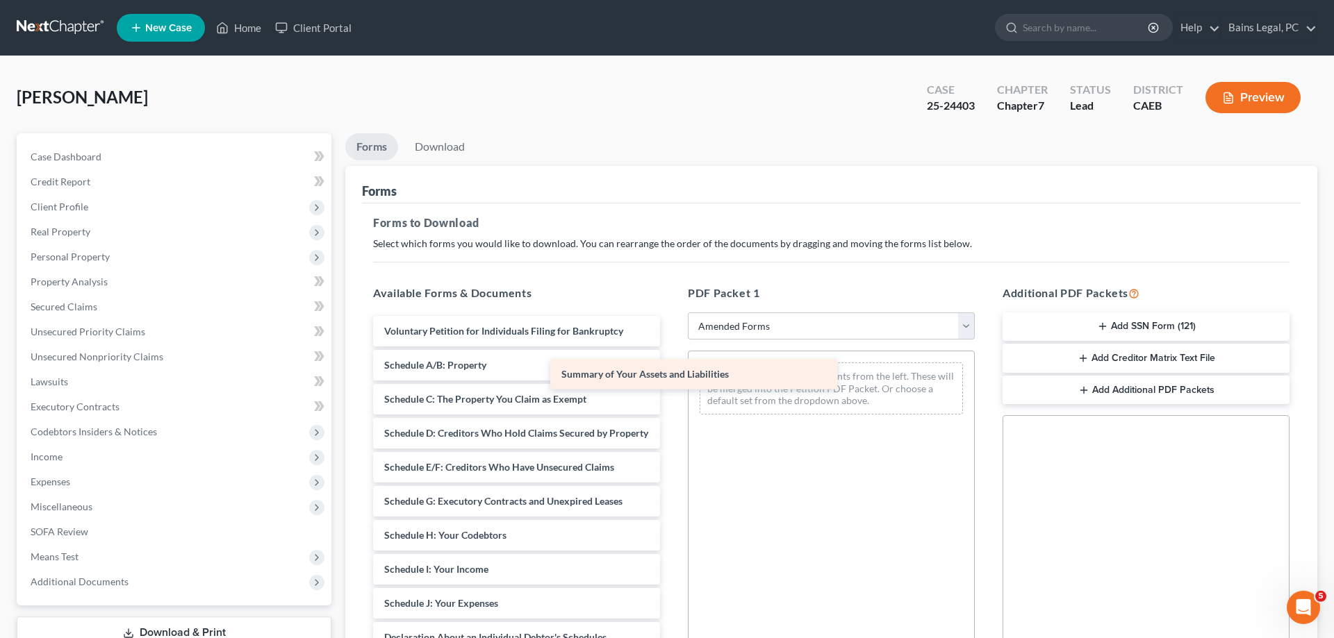
drag, startPoint x: 510, startPoint y: 368, endPoint x: 767, endPoint y: 394, distance: 258.3
click at [671, 385] on div "Summary of Your Assets and Liabilities Voluntary Petition for Individuals Filin…" at bounding box center [516, 624] width 309 height 617
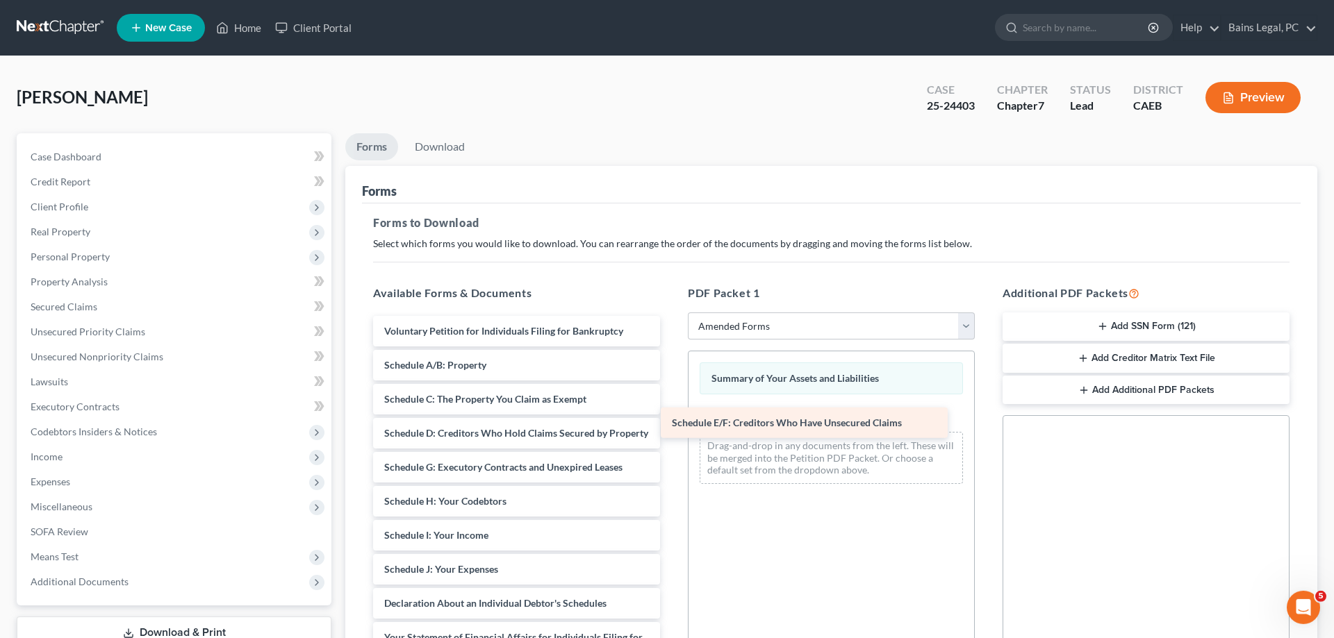
drag, startPoint x: 466, startPoint y: 463, endPoint x: 758, endPoint y: 417, distance: 295.3
click at [671, 419] on div "Schedule E/F: Creditors Who Have Unsecured Claims Voluntary Petition for Indivi…" at bounding box center [516, 607] width 309 height 583
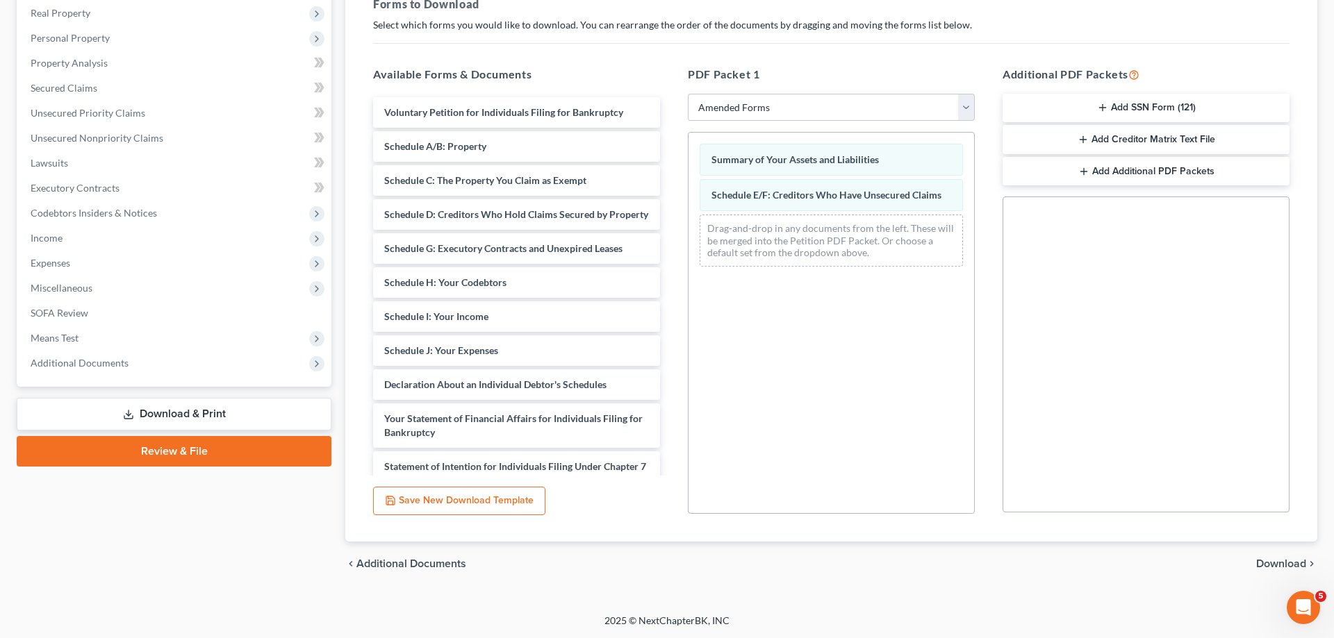
click at [1284, 562] on span "Download" at bounding box center [1281, 563] width 50 height 11
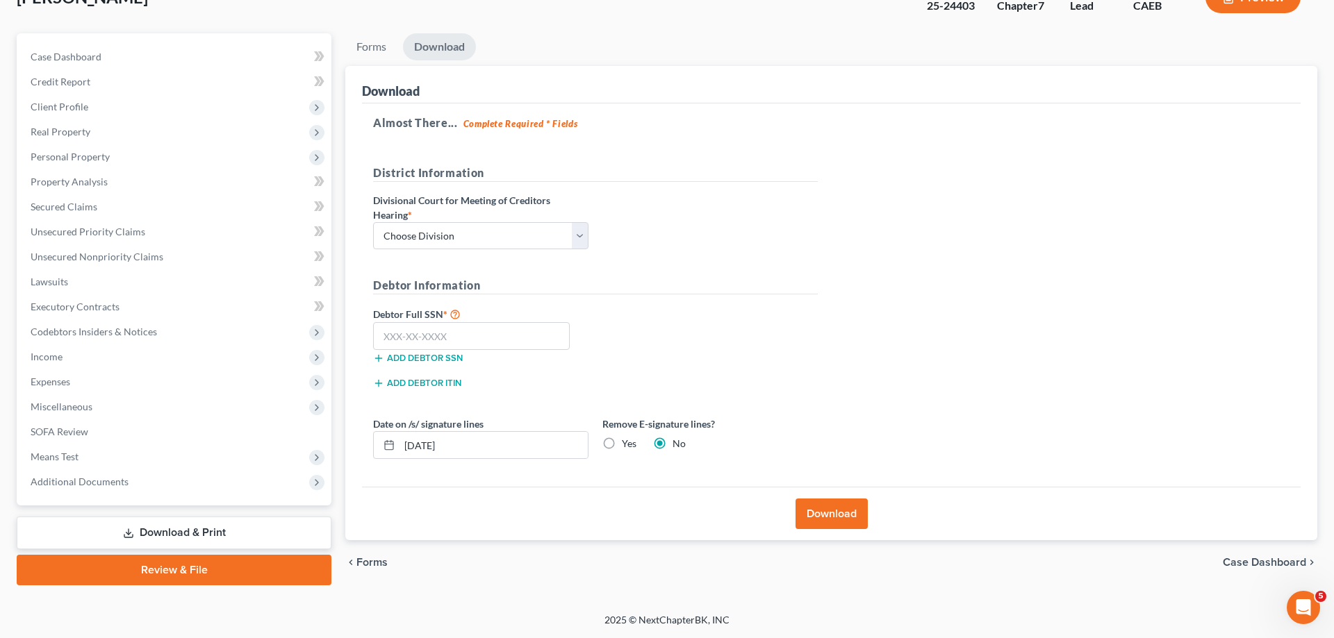
scroll to position [99, 0]
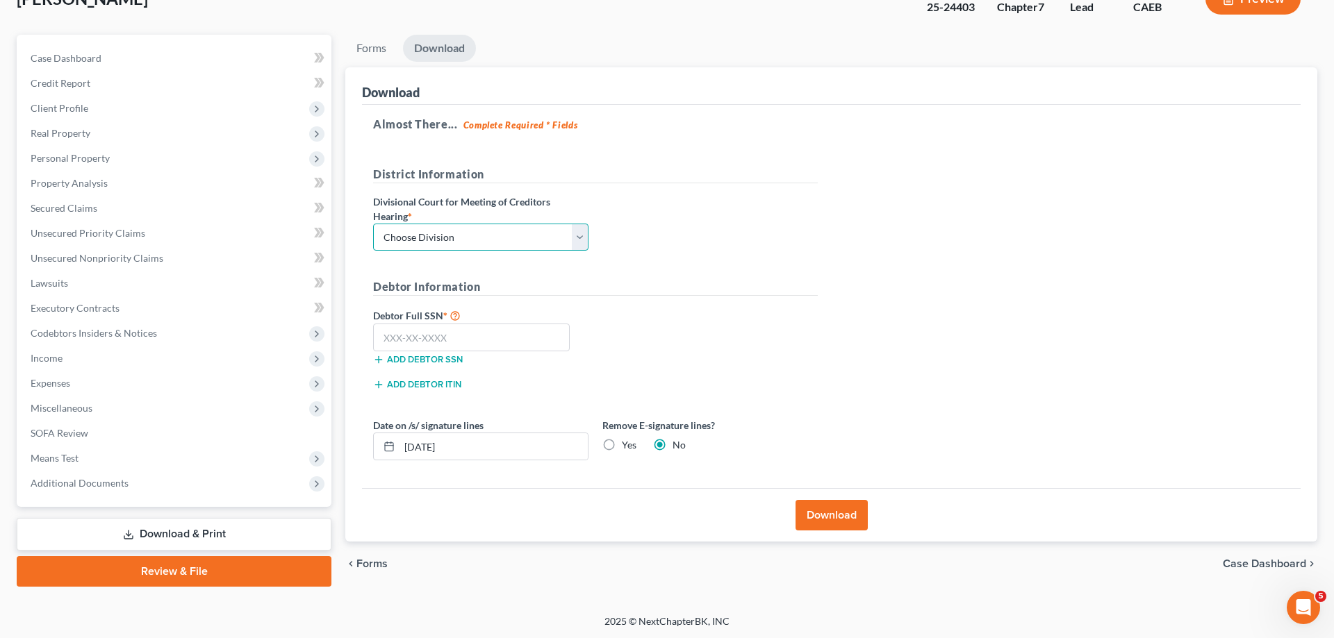
click at [373, 224] on select "Choose Division Fresno Modesto [GEOGRAPHIC_DATA]" at bounding box center [480, 238] width 215 height 28
select select "2"
click option "[GEOGRAPHIC_DATA]" at bounding box center [0, 0] width 0 height 0
click at [411, 332] on input "text" at bounding box center [471, 338] width 197 height 28
type input "111-11-1111"
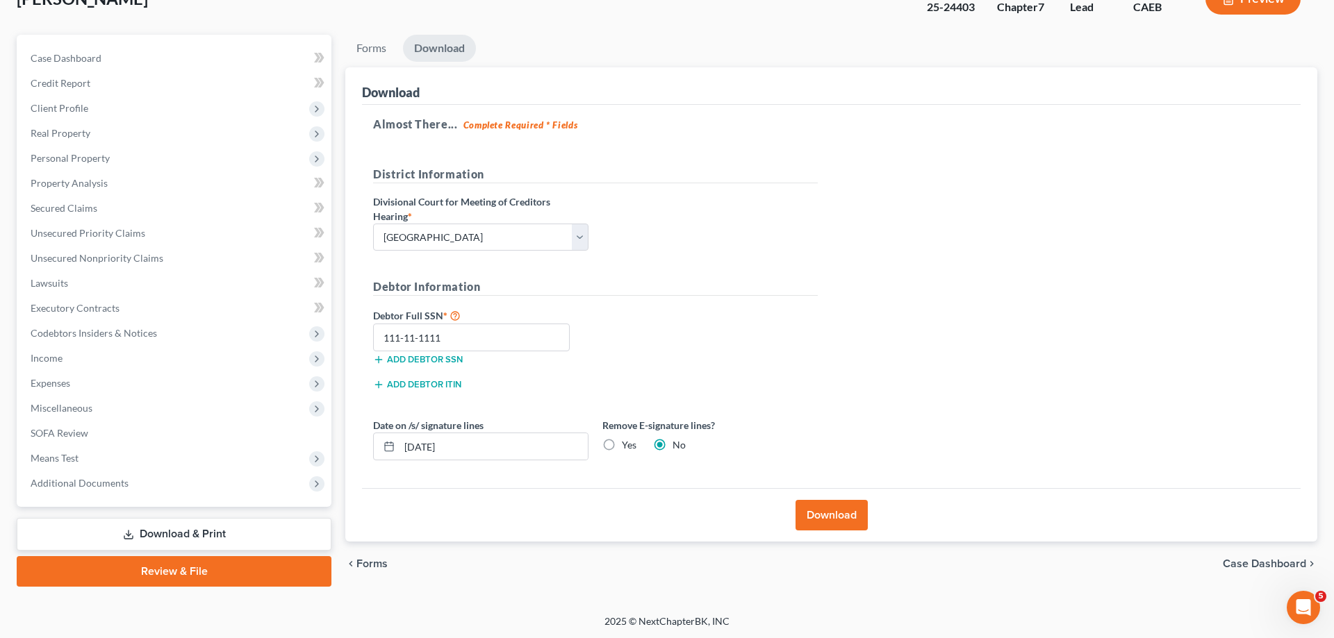
click at [818, 508] on button "Download" at bounding box center [831, 515] width 72 height 31
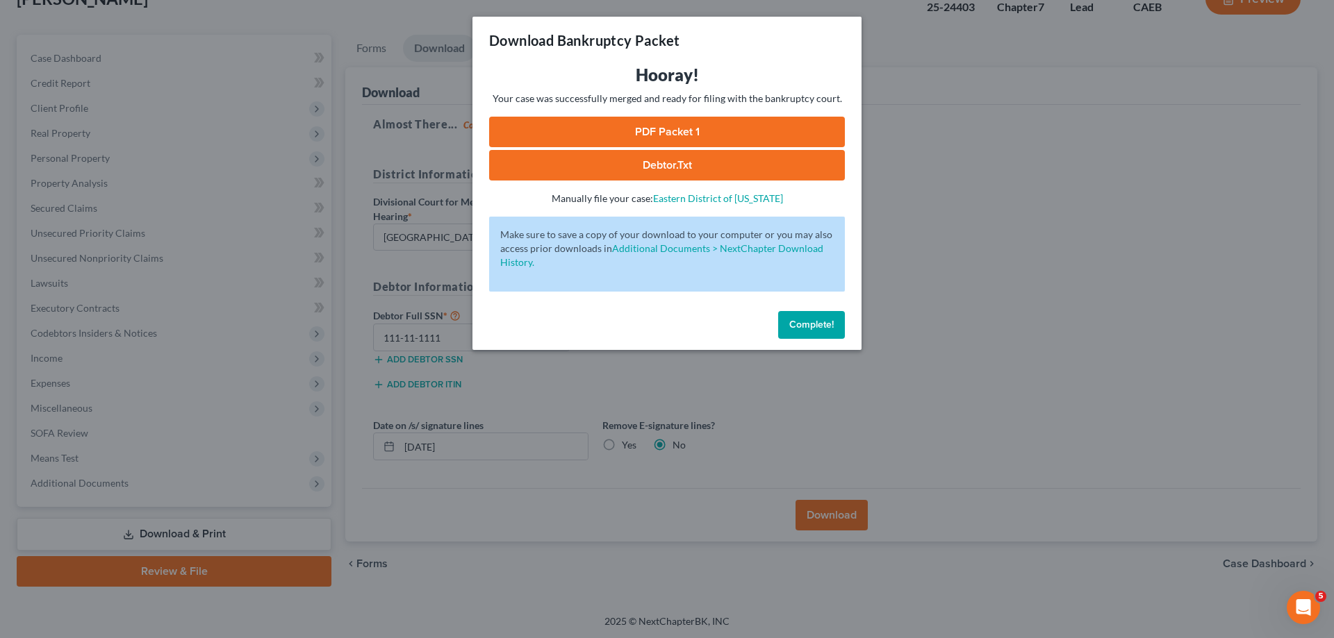
click at [566, 128] on link "PDF Packet 1" at bounding box center [667, 132] width 356 height 31
drag, startPoint x: 814, startPoint y: 338, endPoint x: 809, endPoint y: 331, distance: 8.4
click at [814, 336] on button "Complete!" at bounding box center [811, 325] width 67 height 28
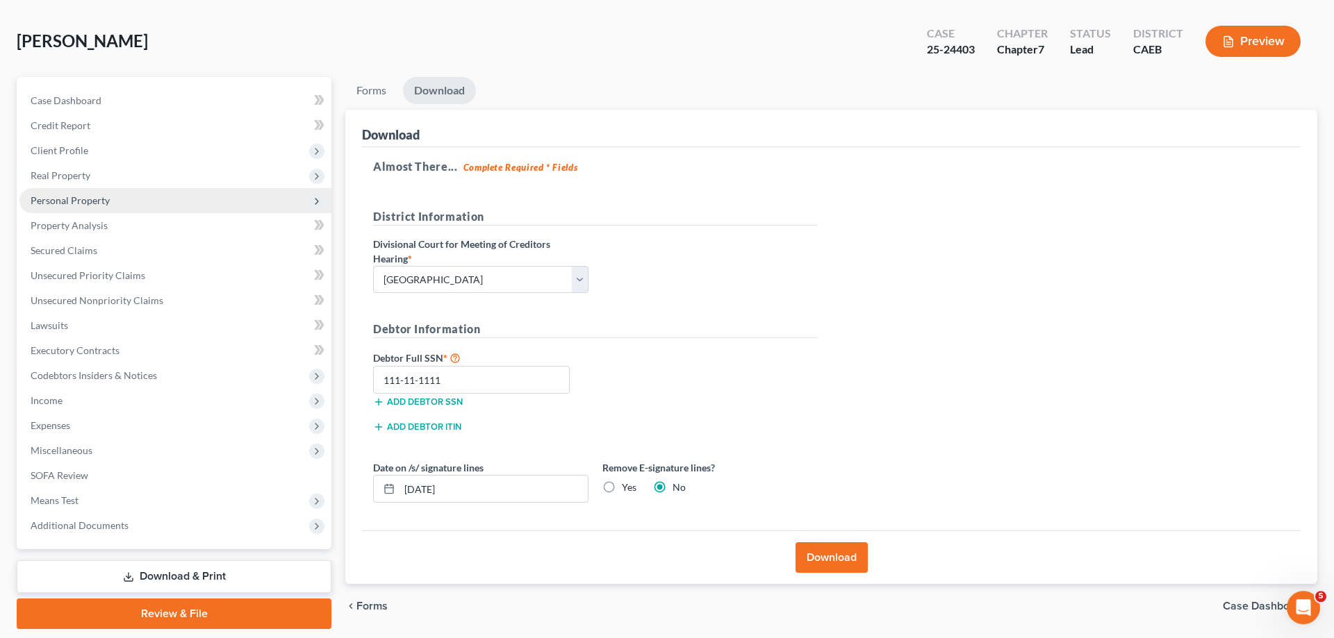
scroll to position [28, 0]
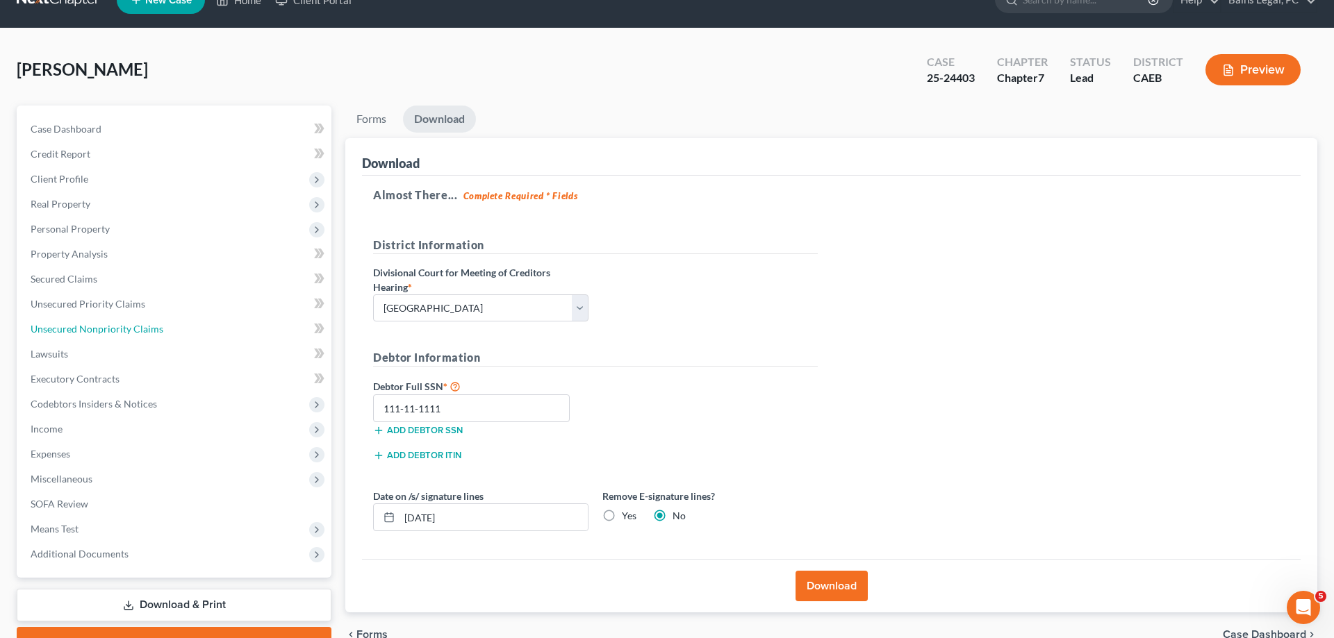
drag, startPoint x: 131, startPoint y: 328, endPoint x: 686, endPoint y: 369, distance: 555.8
click at [131, 327] on span "Unsecured Nonpriority Claims" at bounding box center [97, 329] width 133 height 12
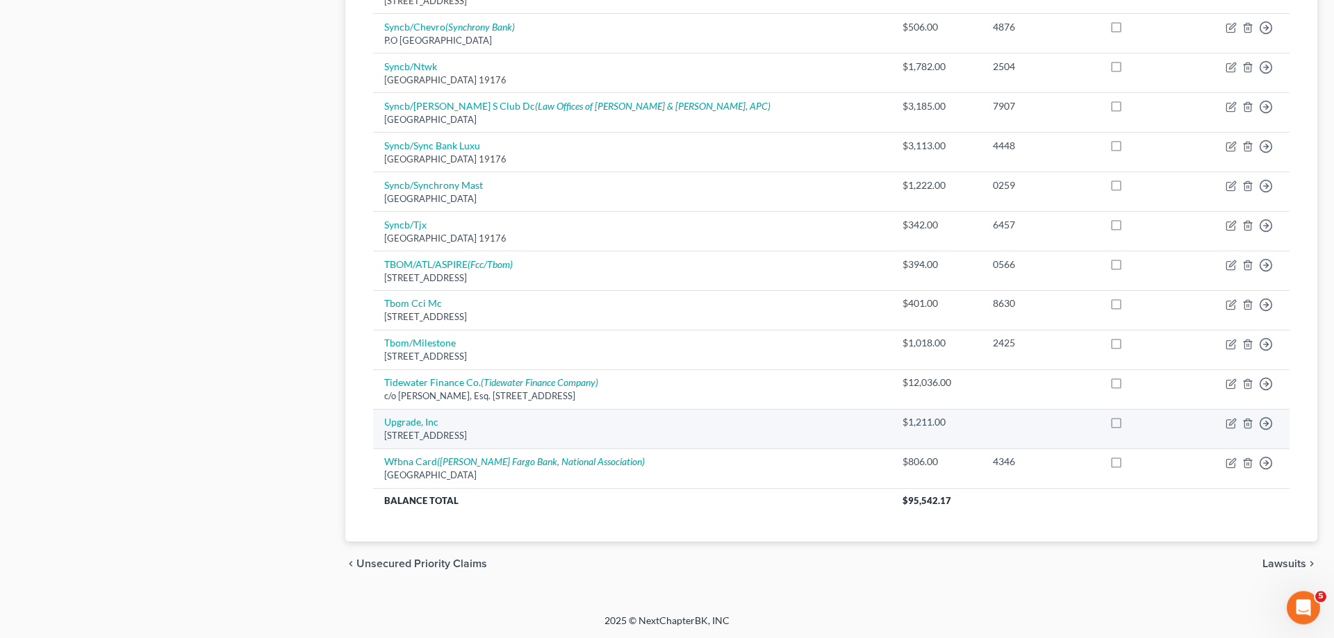
scroll to position [804, 0]
click at [1129, 425] on label at bounding box center [1129, 425] width 0 height 0
click at [1134, 424] on input "checkbox" at bounding box center [1138, 419] width 9 height 9
checkbox input "true"
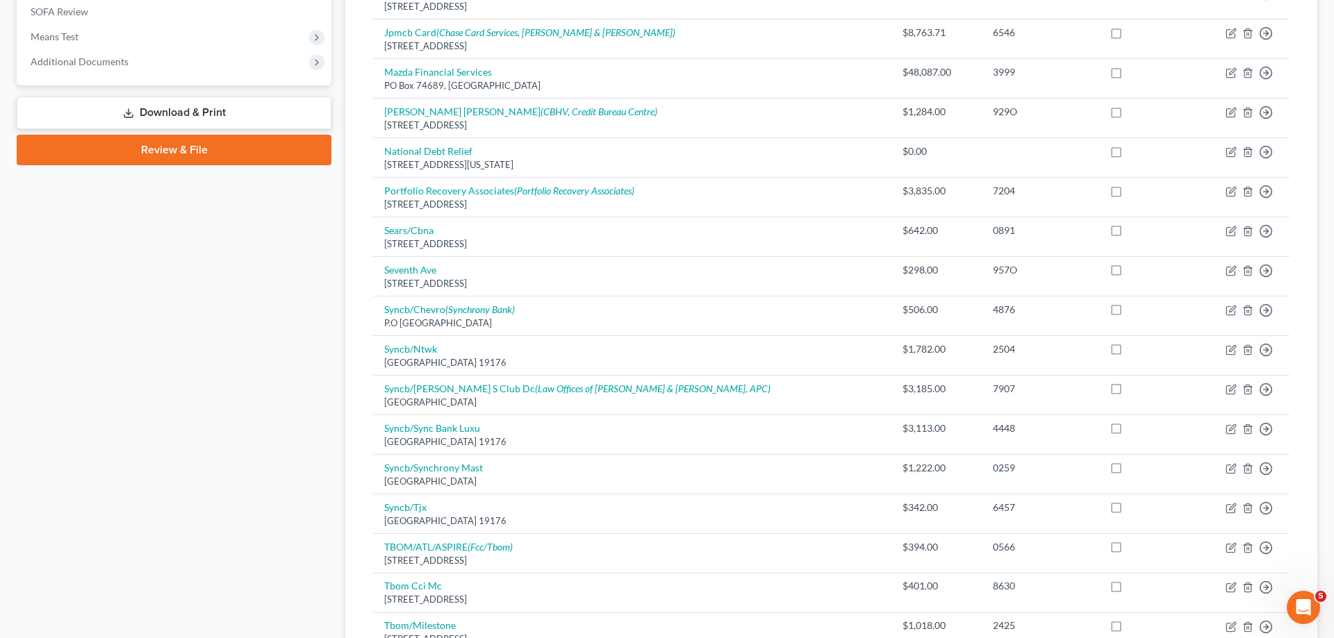
scroll to position [166, 0]
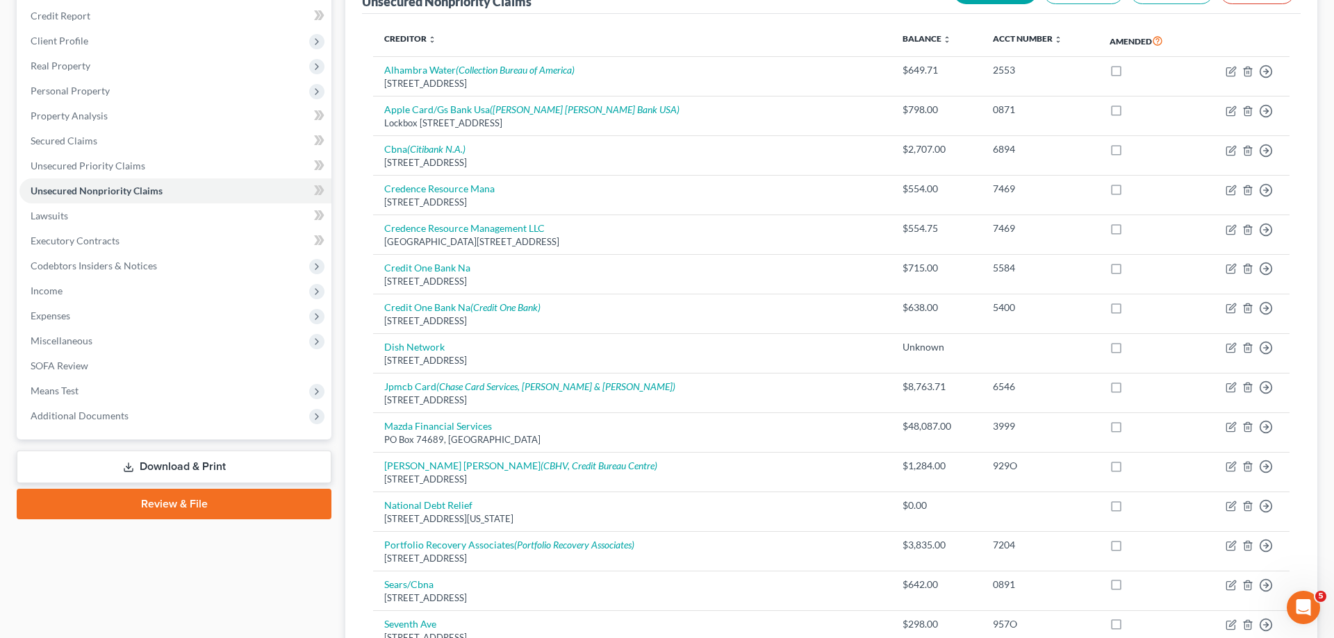
click at [159, 465] on link "Download & Print" at bounding box center [174, 467] width 315 height 33
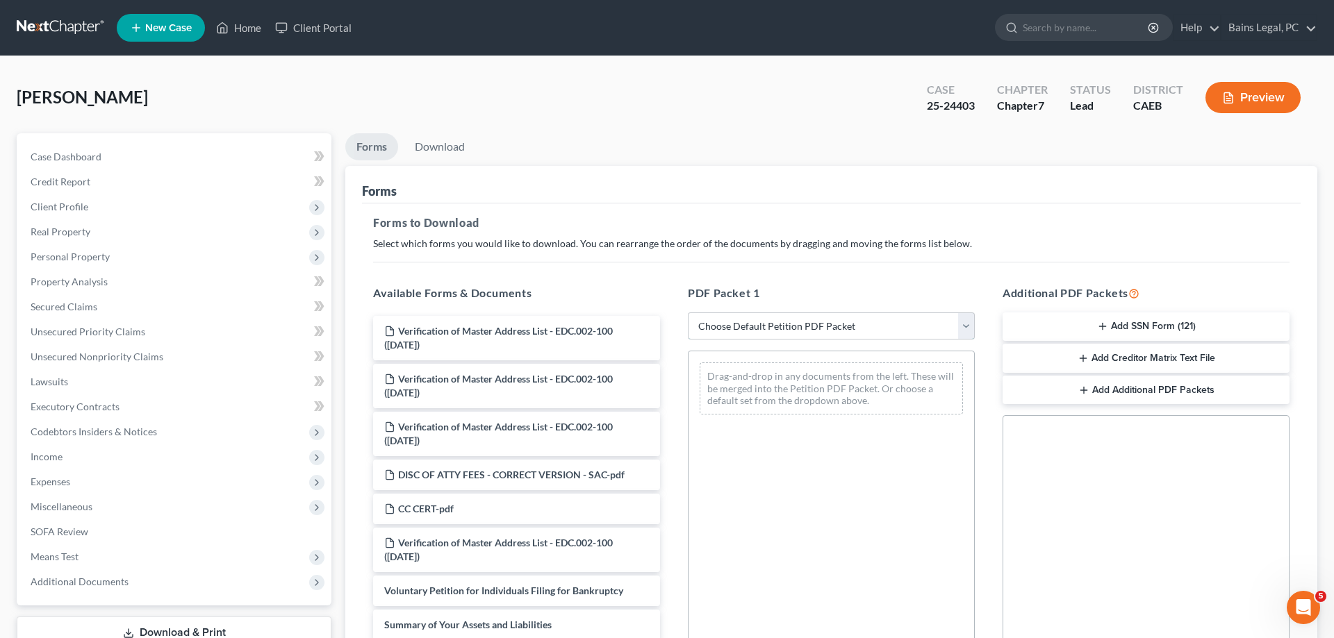
click at [688, 313] on select "Choose Default Petition PDF Packet Complete Bankruptcy Petition (all forms and …" at bounding box center [831, 327] width 287 height 28
select select "2"
click option "Amended Forms" at bounding box center [0, 0] width 0 height 0
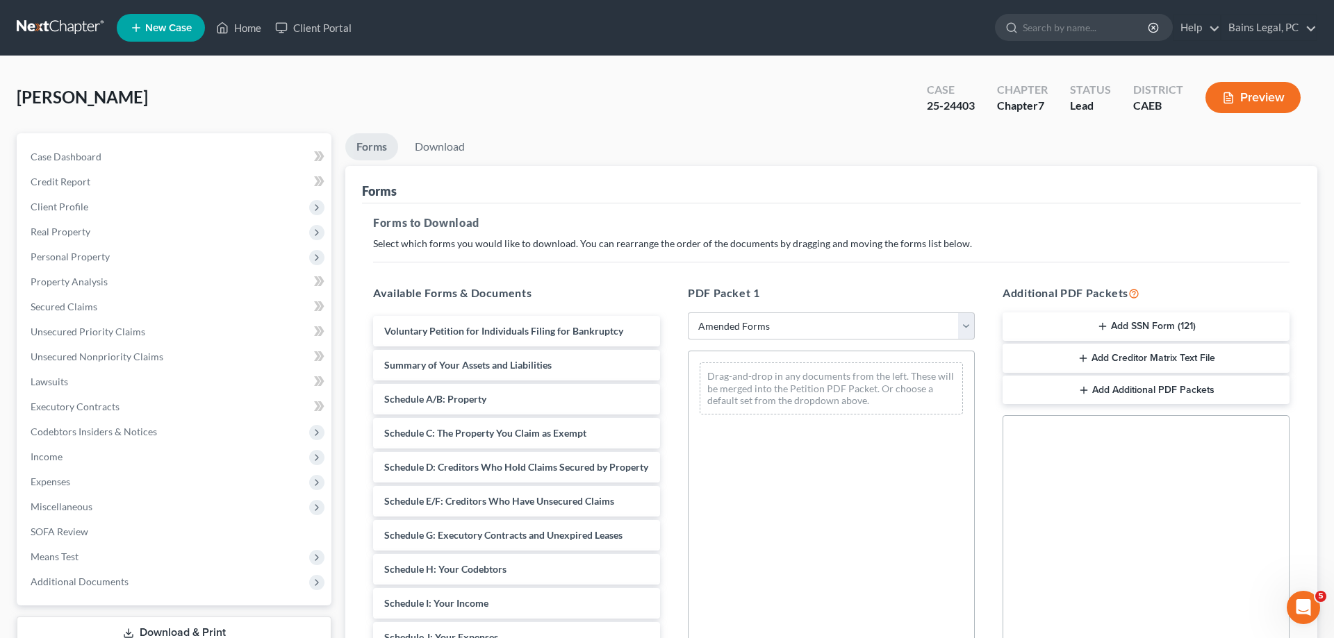
click at [1186, 366] on button "Add Creditor Matrix Text File" at bounding box center [1145, 358] width 287 height 29
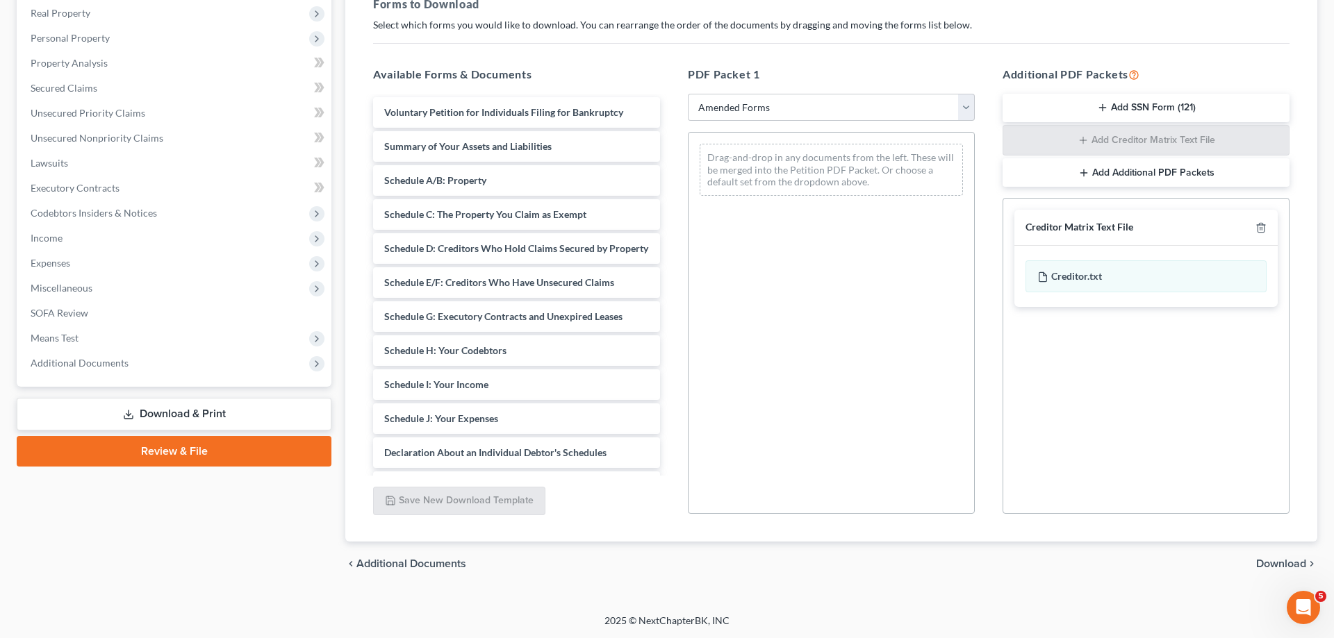
click at [1264, 561] on span "Download" at bounding box center [1281, 563] width 50 height 11
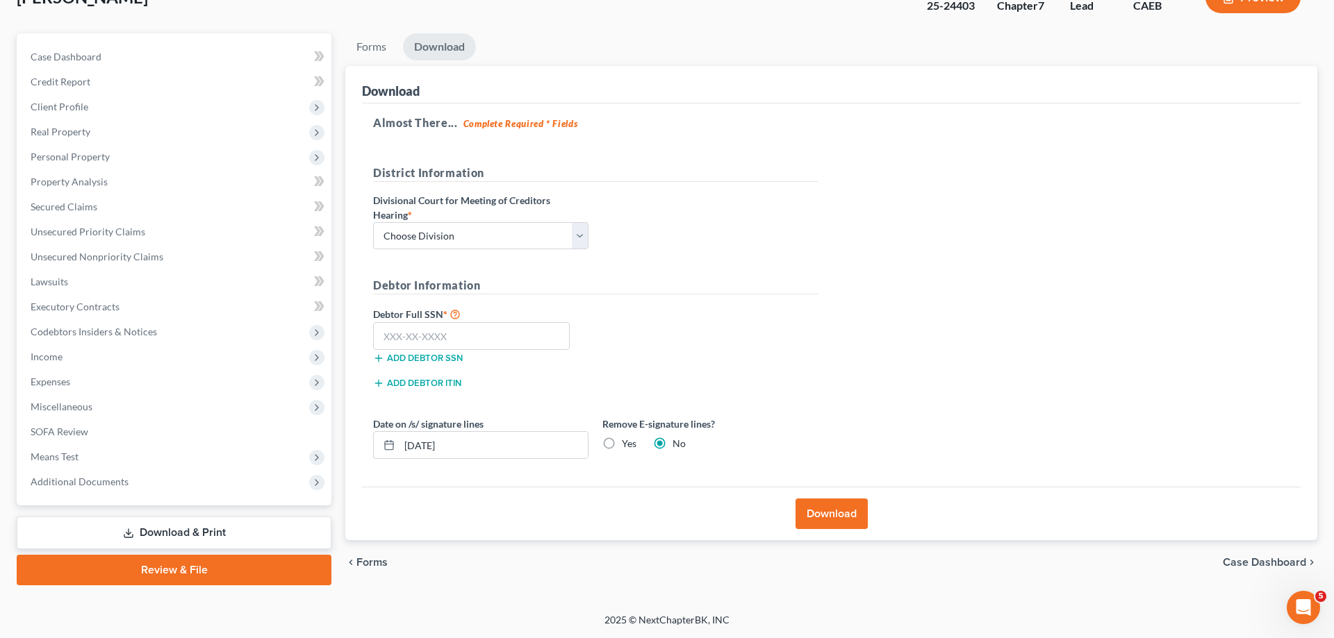
scroll to position [99, 0]
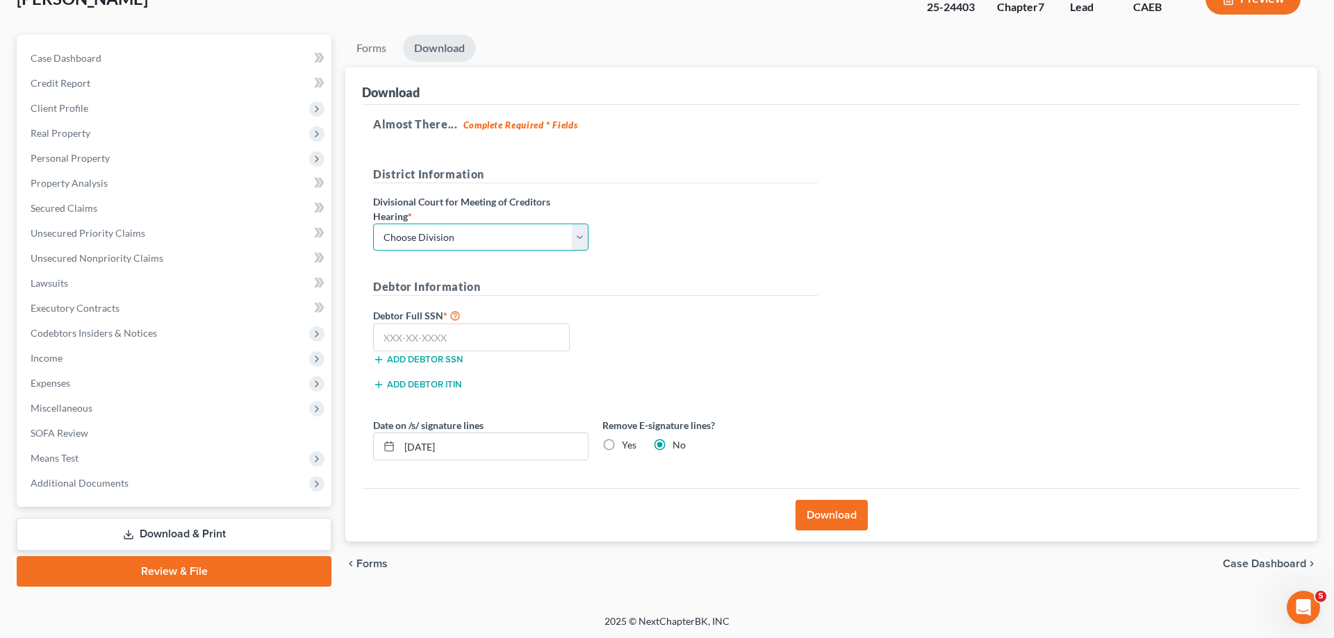
click at [373, 224] on select "Choose Division Fresno Modesto [GEOGRAPHIC_DATA]" at bounding box center [480, 238] width 215 height 28
select select "2"
click option "[GEOGRAPHIC_DATA]" at bounding box center [0, 0] width 0 height 0
click at [401, 340] on input "text" at bounding box center [471, 338] width 197 height 28
type input "111-11-1111"
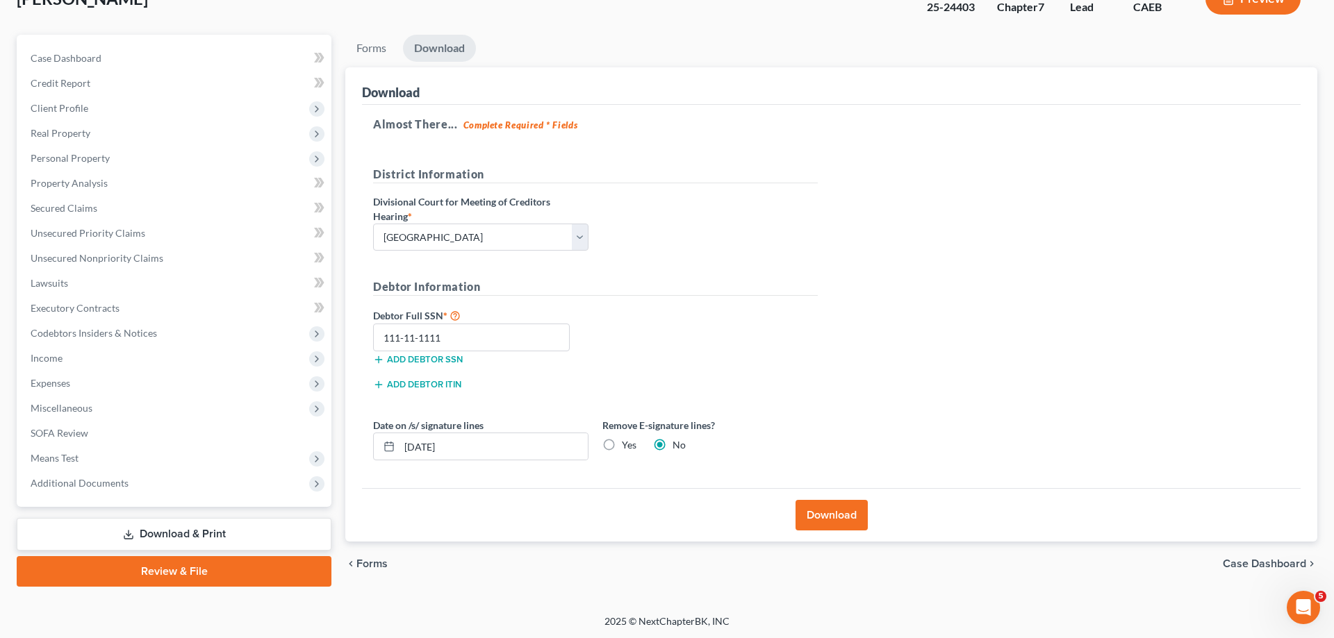
click at [825, 518] on button "Download" at bounding box center [831, 515] width 72 height 31
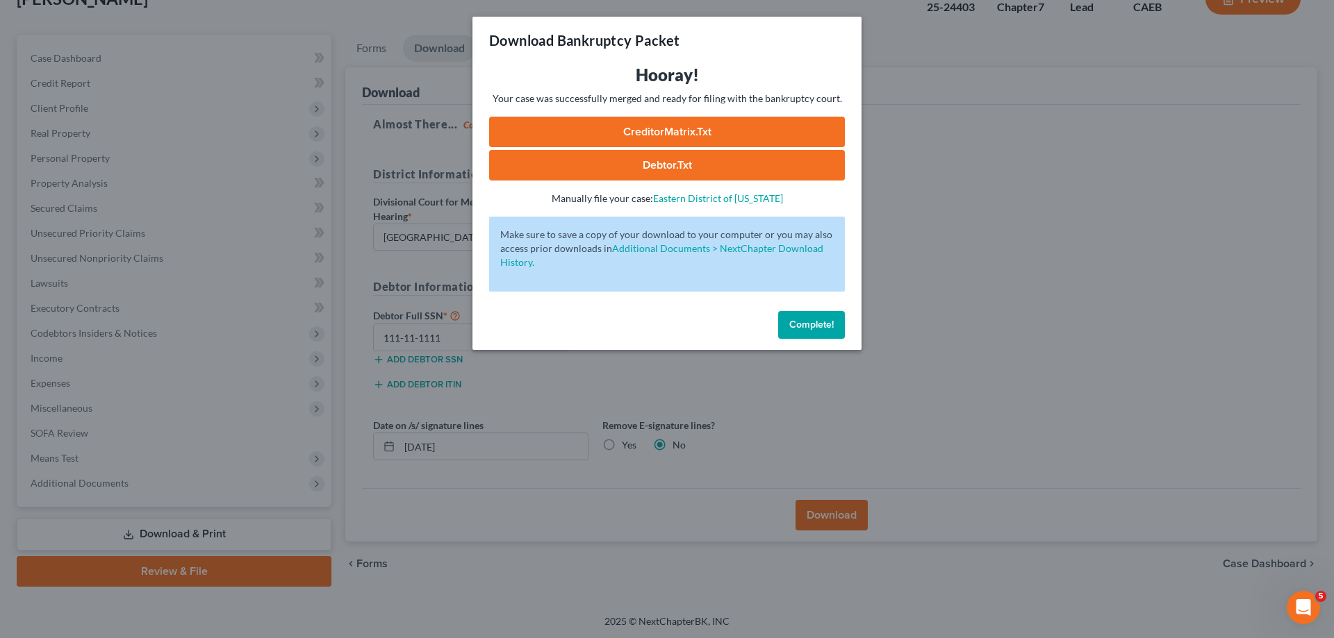
click at [749, 129] on link "CreditorMatrix.txt" at bounding box center [667, 132] width 356 height 31
